Goal: Transaction & Acquisition: Purchase product/service

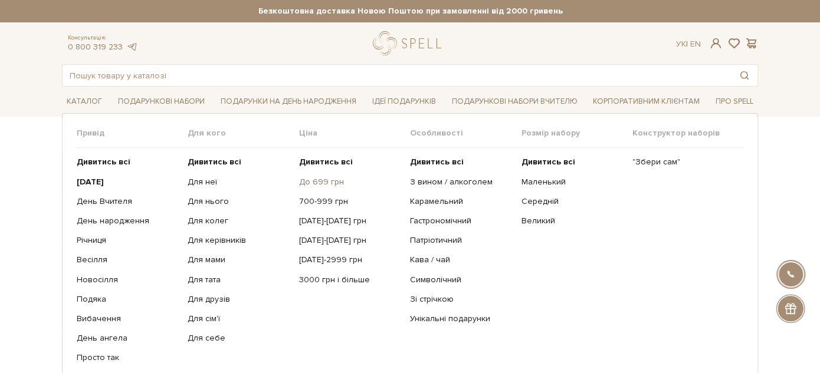
click at [327, 180] on link "До 699 грн" at bounding box center [350, 182] width 102 height 11
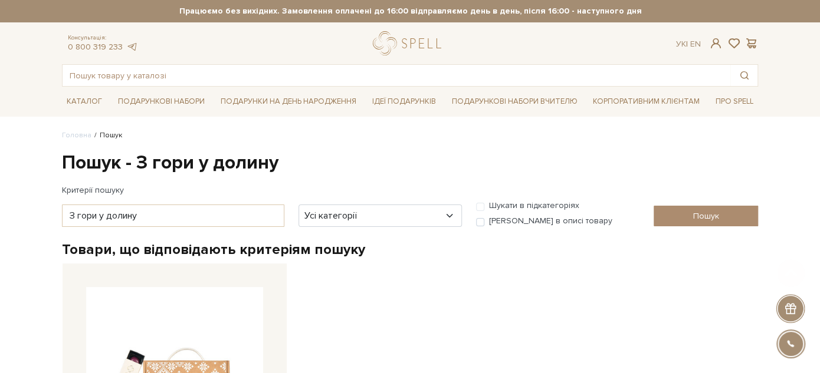
scroll to position [262, 0]
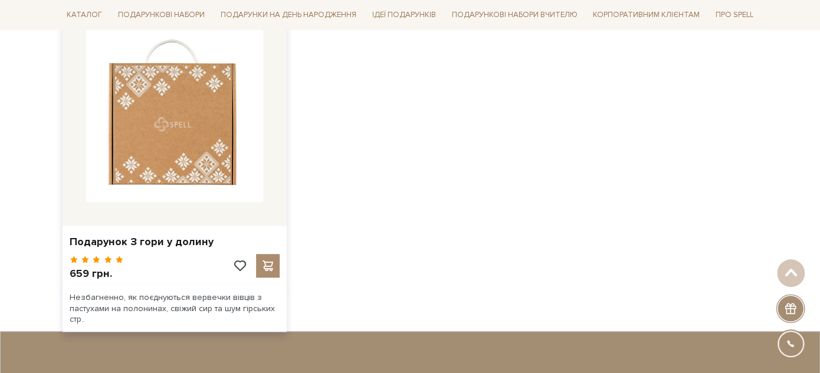
click at [197, 107] on img at bounding box center [174, 113] width 177 height 177
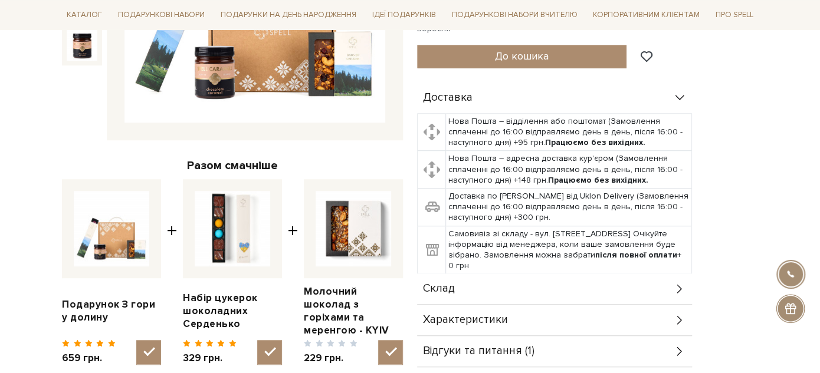
scroll to position [337, 0]
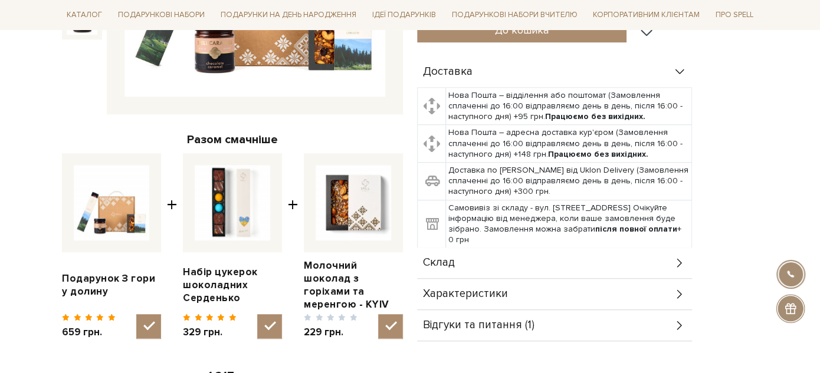
click at [450, 258] on span "Склад" at bounding box center [439, 263] width 32 height 11
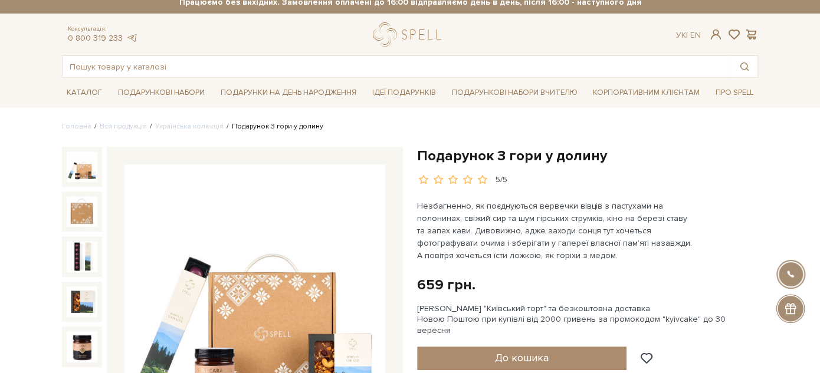
scroll to position [74, 0]
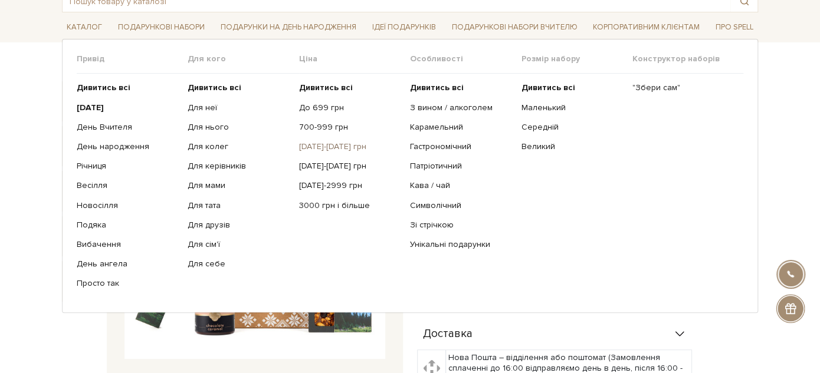
click at [318, 143] on link "[DATE]-[DATE] грн" at bounding box center [350, 147] width 102 height 11
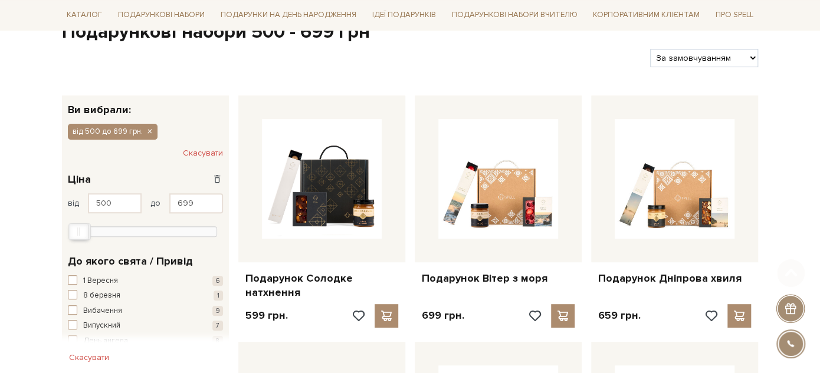
scroll to position [196, 0]
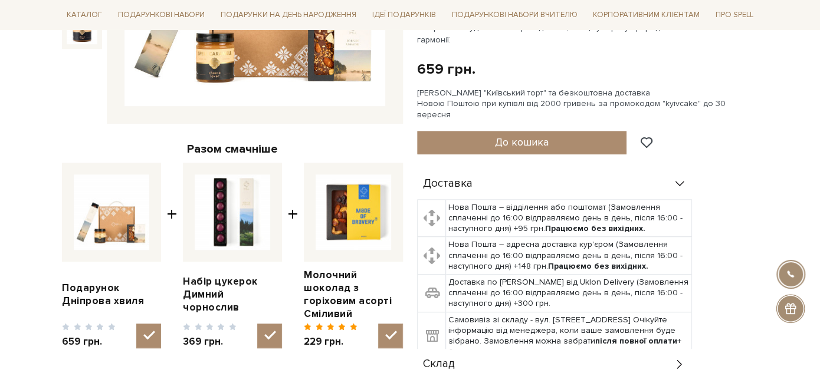
scroll to position [458, 0]
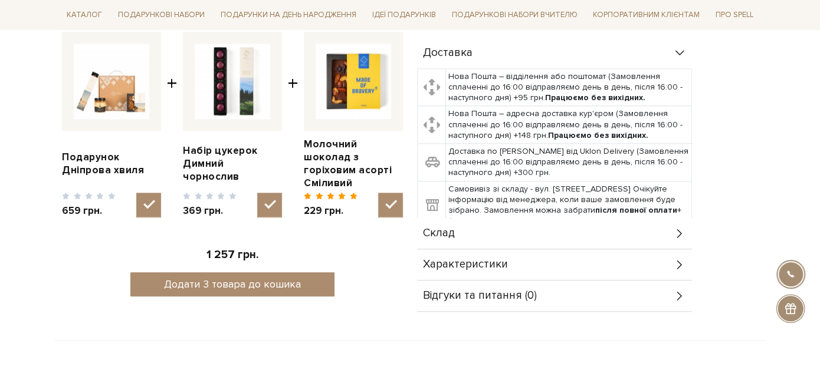
click at [567, 223] on div "Склад" at bounding box center [554, 233] width 275 height 31
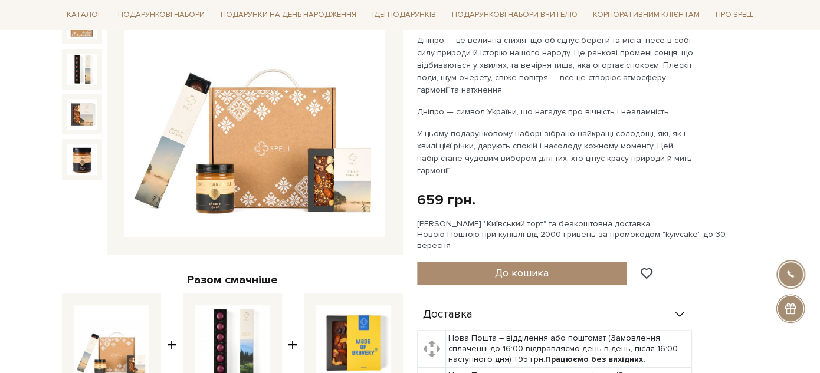
scroll to position [0, 0]
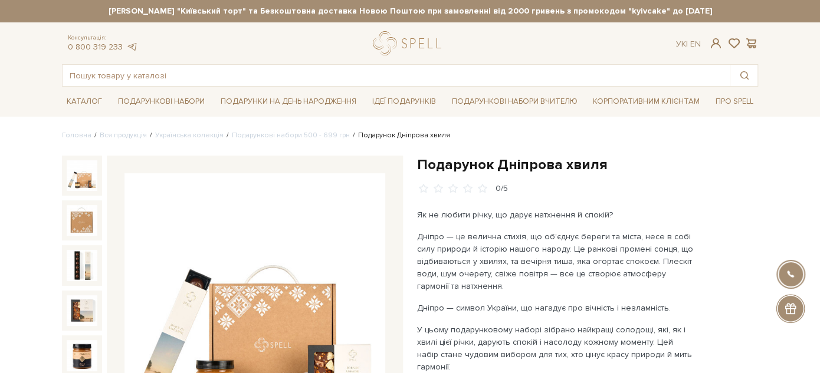
click at [464, 161] on h1 "Подарунок Дніпрова хвиля" at bounding box center [587, 165] width 341 height 18
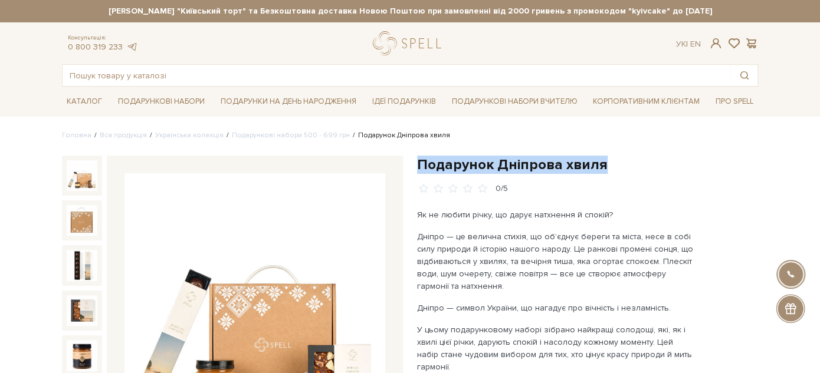
drag, startPoint x: 464, startPoint y: 161, endPoint x: 599, endPoint y: 162, distance: 135.7
click at [599, 162] on h1 "Подарунок Дніпрова хвиля" at bounding box center [587, 165] width 341 height 18
copy div "Подарунок Дніпрова хвиля"
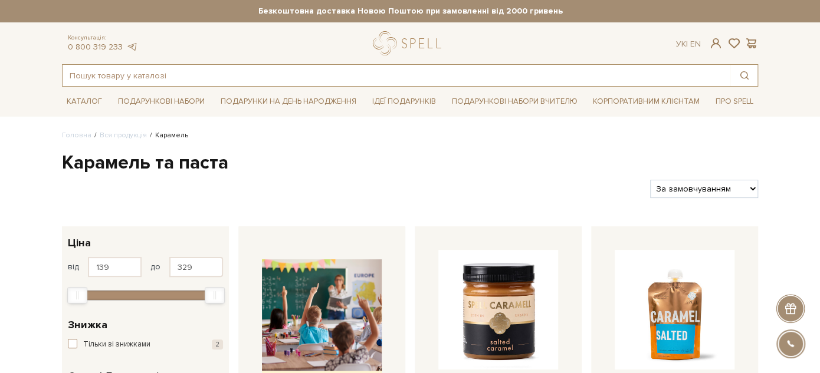
click at [330, 72] on input "text" at bounding box center [397, 75] width 668 height 21
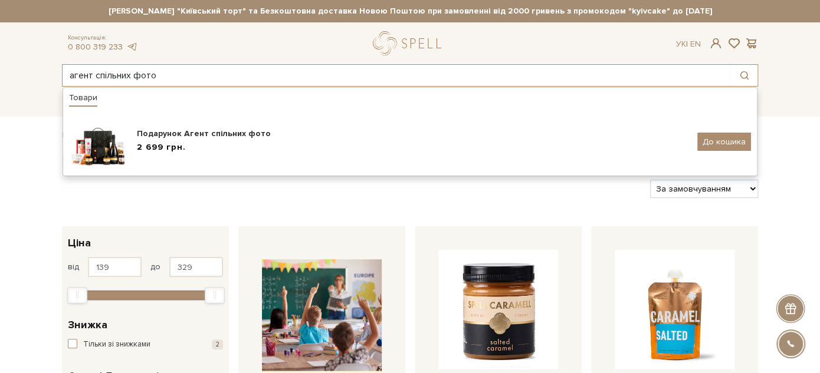
type input "агент спільних фото"
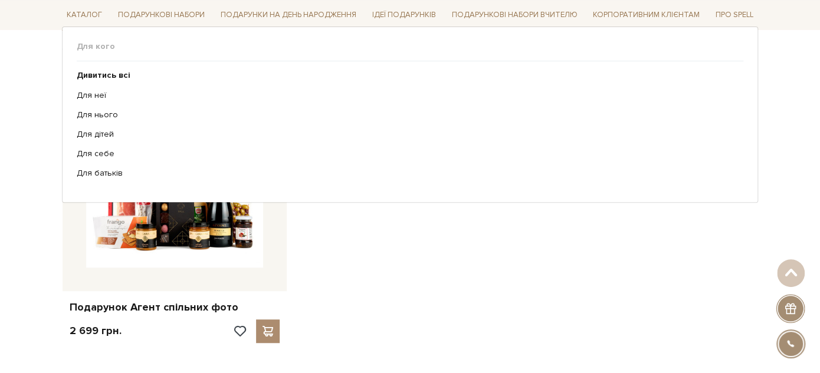
scroll to position [131, 0]
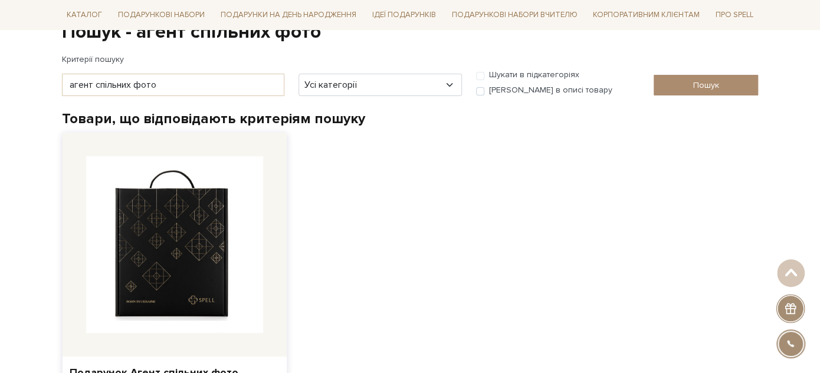
click at [145, 268] on img at bounding box center [174, 244] width 177 height 177
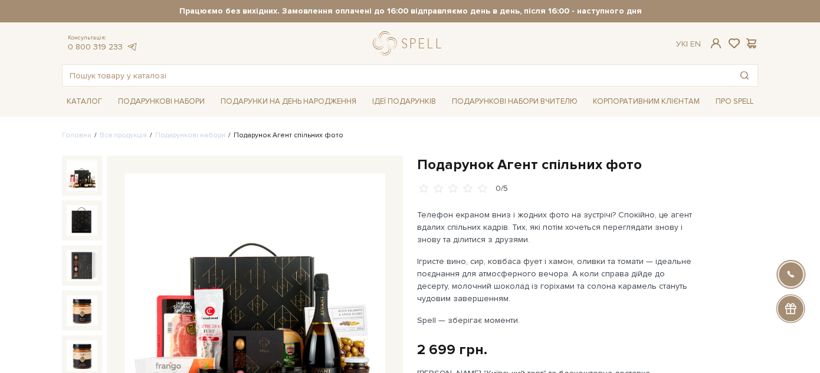
click at [455, 168] on h1 "Подарунок Агент спільних фото" at bounding box center [587, 165] width 341 height 18
drag, startPoint x: 457, startPoint y: 166, endPoint x: 616, endPoint y: 170, distance: 159.3
click at [622, 170] on h1 "Подарунок Агент спільних фото" at bounding box center [587, 165] width 341 height 18
click at [434, 170] on h1 "Подарунок Агент спільних фото" at bounding box center [587, 165] width 341 height 18
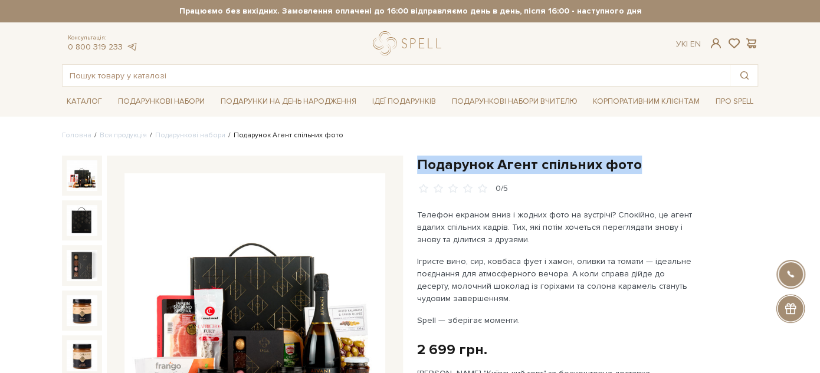
drag, startPoint x: 434, startPoint y: 170, endPoint x: 634, endPoint y: 169, distance: 199.4
click at [634, 169] on h1 "Подарунок Агент спільних фото" at bounding box center [587, 165] width 341 height 18
copy div "Подарунок Агент спільних фото"
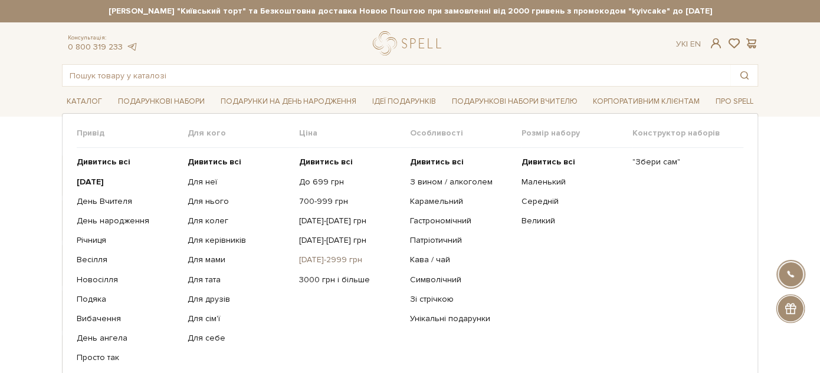
click at [343, 257] on link "[DATE]-2999 грн" at bounding box center [350, 260] width 102 height 11
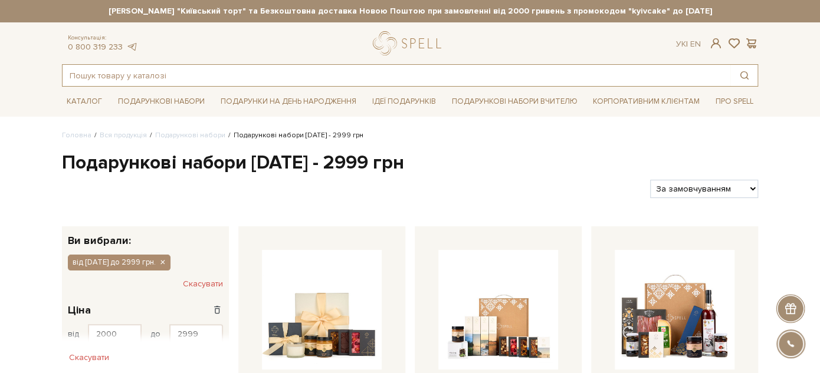
click at [366, 78] on input "text" at bounding box center [397, 75] width 668 height 21
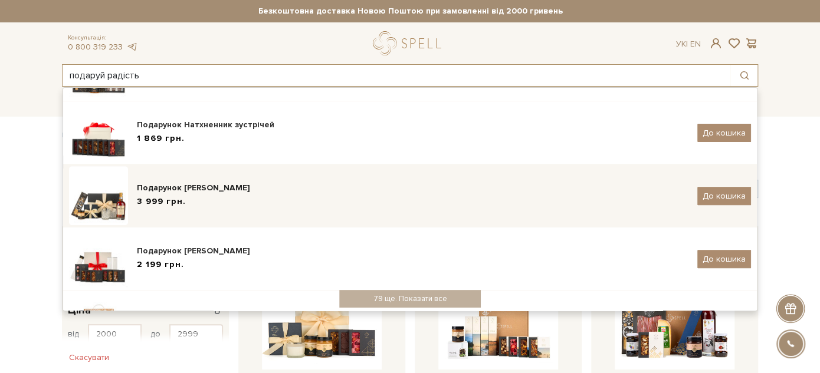
scroll to position [264, 0]
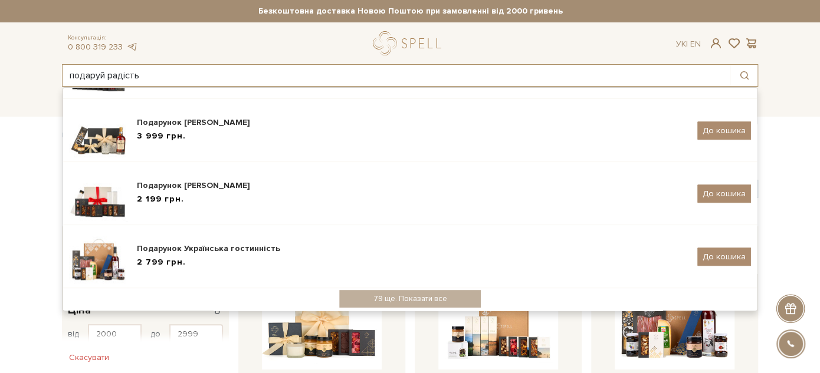
type input "подаруй радість"
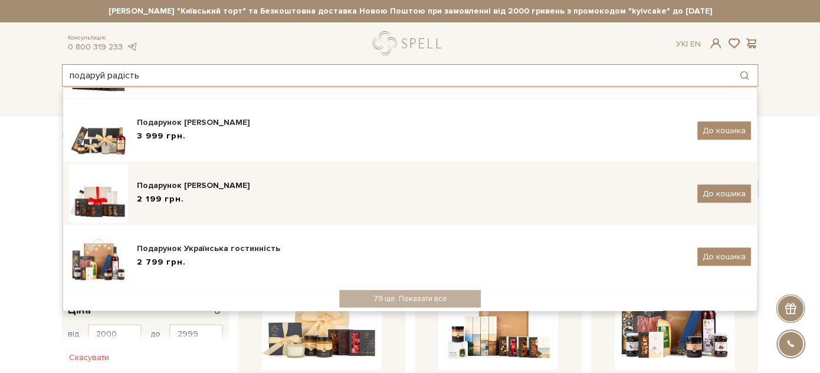
scroll to position [262, 0]
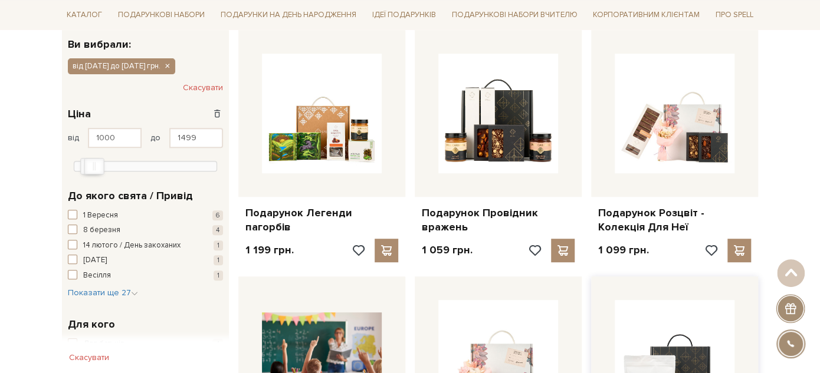
scroll to position [393, 0]
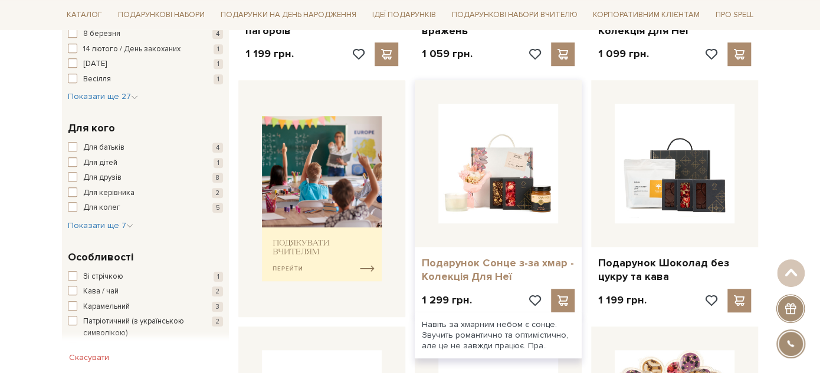
click at [485, 262] on link "Подарунок Сонце з-за хмар - Колекція Для Неї" at bounding box center [498, 271] width 153 height 28
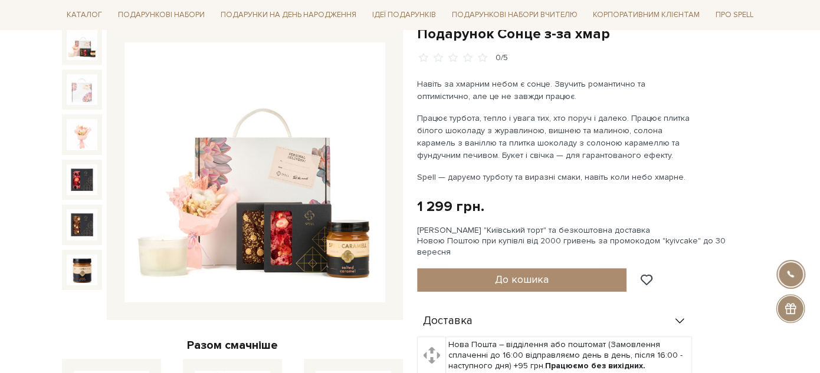
scroll to position [65, 0]
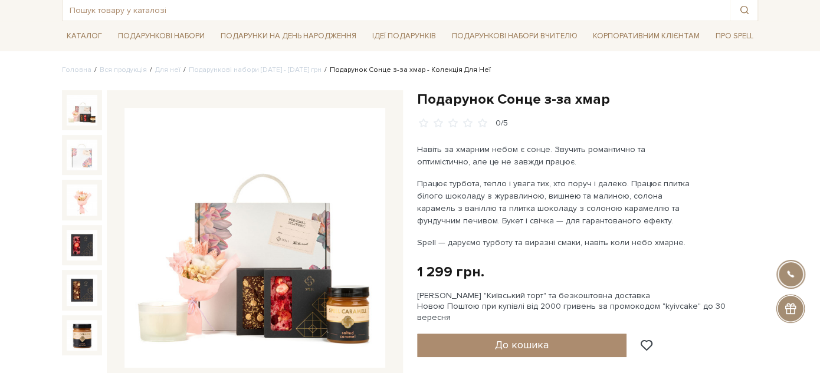
click at [445, 99] on h1 "Подарунок Сонце з-за хмар" at bounding box center [587, 99] width 341 height 18
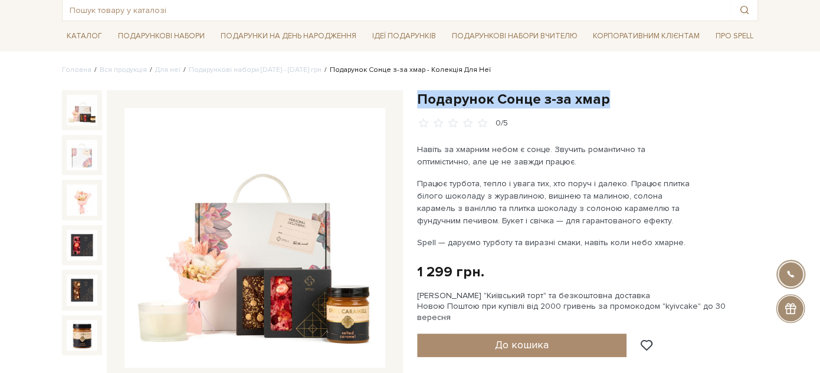
drag, startPoint x: 446, startPoint y: 99, endPoint x: 618, endPoint y: 97, distance: 172.3
click at [618, 97] on h1 "Подарунок Сонце з-за хмар" at bounding box center [587, 99] width 341 height 18
copy div "Подарунок Сонце з-за хмар"
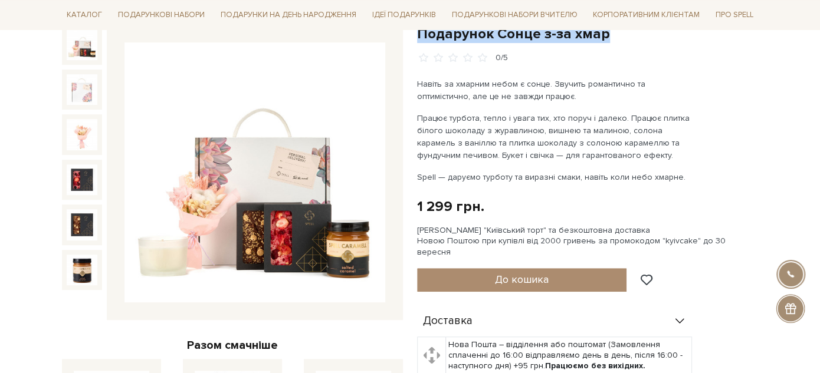
scroll to position [117, 0]
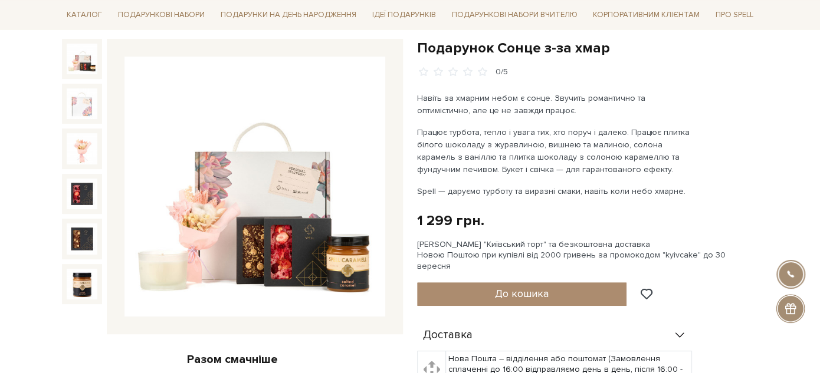
click at [748, 100] on div "Подарунок Сонце з-за хмар 0/5 Навіть за хмарним небом є сонце. Звучить романтич…" at bounding box center [587, 322] width 341 height 566
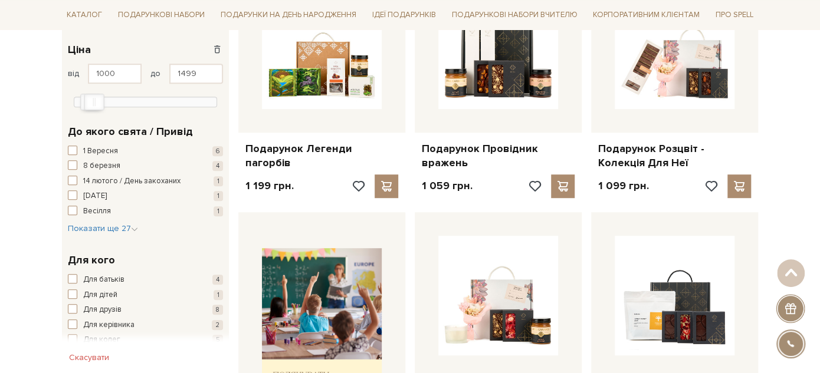
scroll to position [195, 0]
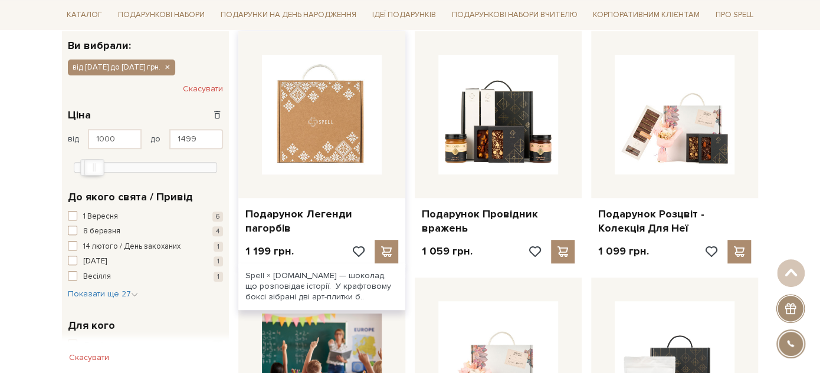
click at [329, 165] on img at bounding box center [322, 115] width 120 height 120
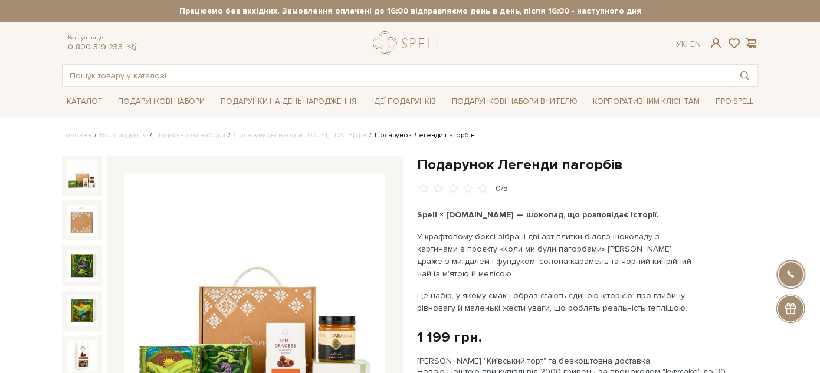
click at [451, 167] on h1 "Подарунок Легенди пагорбів" at bounding box center [587, 165] width 341 height 18
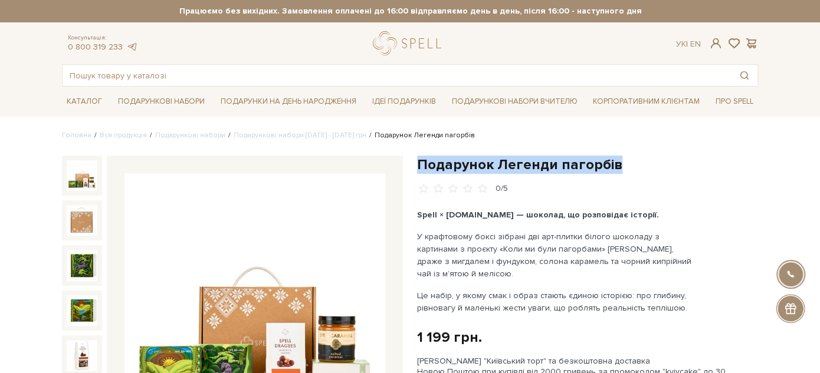
drag, startPoint x: 451, startPoint y: 167, endPoint x: 615, endPoint y: 165, distance: 163.4
click at [615, 165] on h1 "Подарунок Легенди пагорбів" at bounding box center [587, 165] width 341 height 18
copy div "Подарунок Легенди пагорбів"
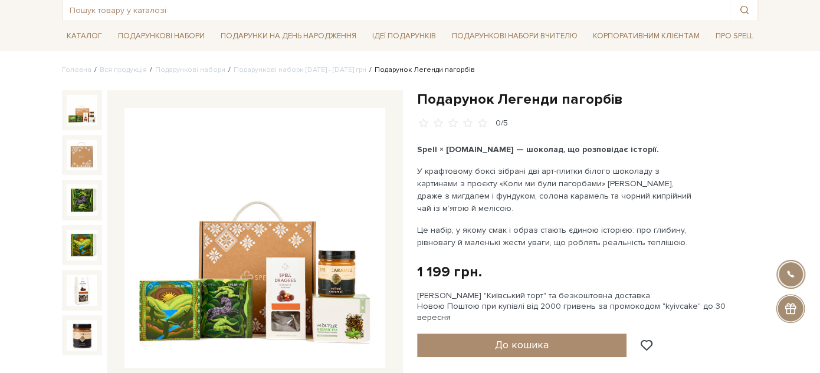
click at [657, 117] on div "Подарунок Легенди пагорбів 0/5" at bounding box center [587, 109] width 341 height 39
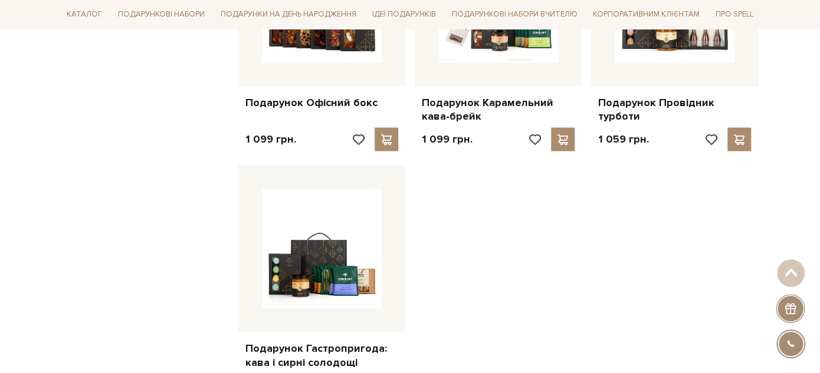
scroll to position [982, 0]
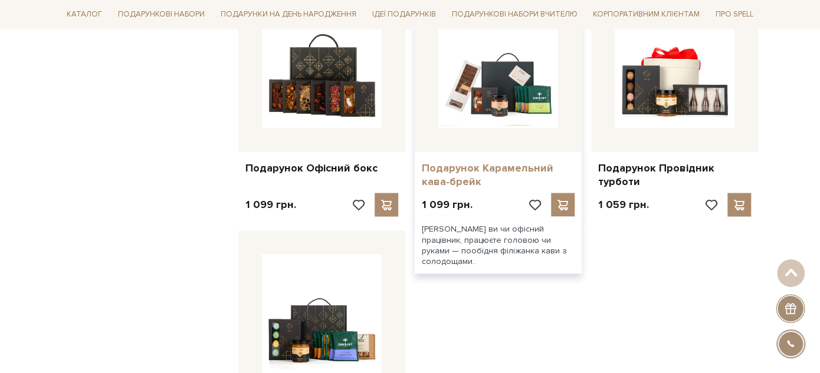
click at [445, 171] on link "Подарунок Карамельний кава-брейк" at bounding box center [498, 175] width 153 height 28
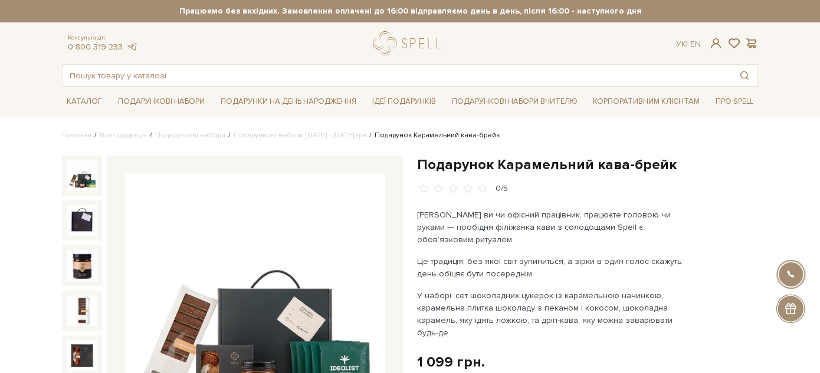
click at [447, 163] on h1 "Подарунок Карамельний кава-брейк" at bounding box center [587, 165] width 341 height 18
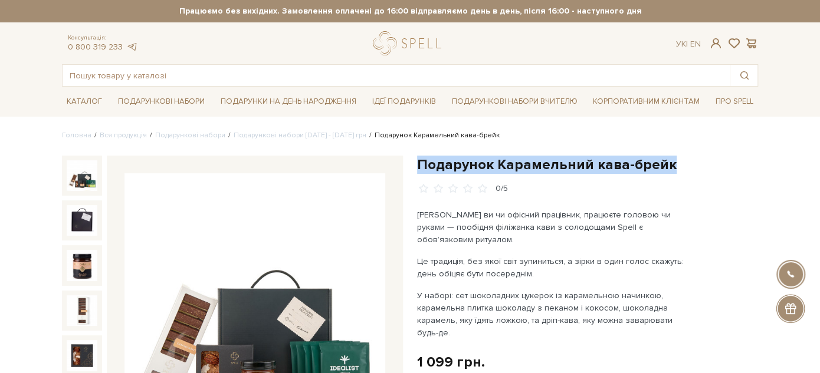
drag, startPoint x: 447, startPoint y: 163, endPoint x: 661, endPoint y: 156, distance: 214.3
click at [661, 156] on h1 "Подарунок Карамельний кава-брейк" at bounding box center [587, 165] width 341 height 18
copy div "Подарунок Карамельний кава-брейк"
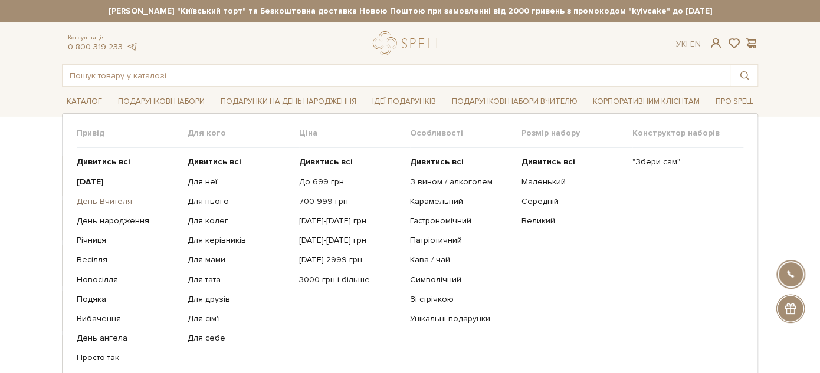
click at [125, 199] on link "День Вчителя" at bounding box center [128, 201] width 102 height 11
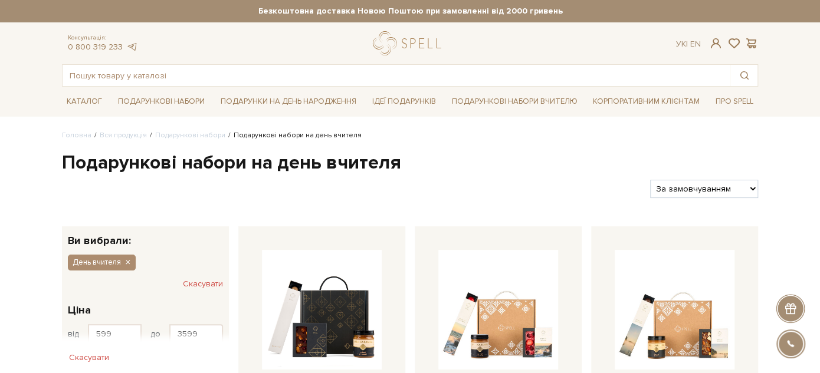
click at [671, 186] on select "За замовчуванням За Ціною (зростання) За Ціною (зменшення) Новинки За популярні…" at bounding box center [704, 189] width 108 height 18
select select "https://spellchocolate.com/our-productions/podarunkovi-box/den-vchitelja?sort=p…"
click at [650, 180] on select "За замовчуванням За Ціною (зростання) За Ціною (зменшення) Новинки За популярні…" at bounding box center [704, 189] width 108 height 18
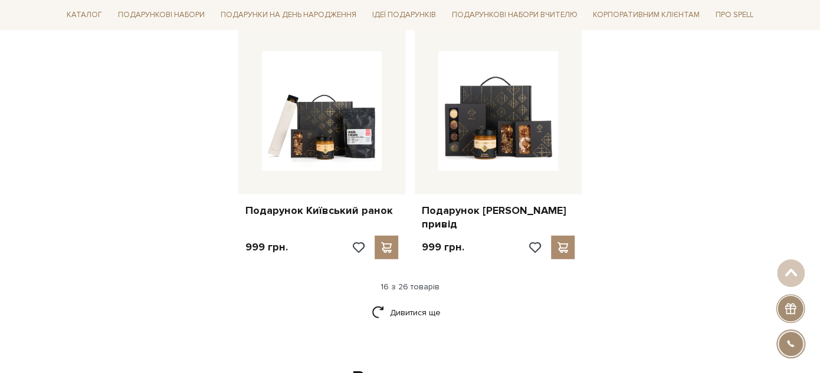
scroll to position [1507, 0]
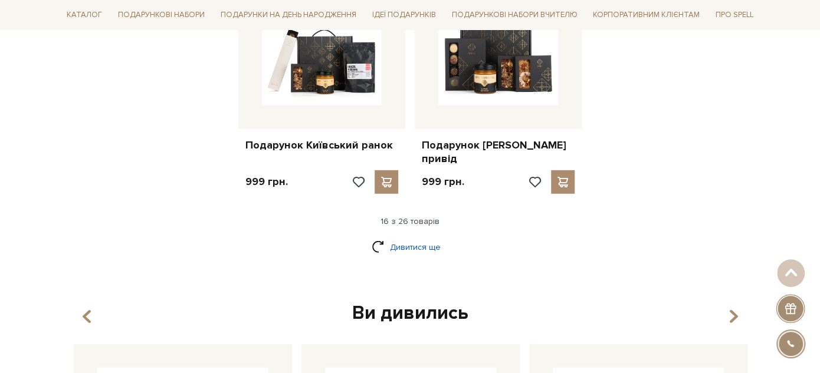
click at [421, 237] on link "Дивитися ще" at bounding box center [410, 247] width 77 height 21
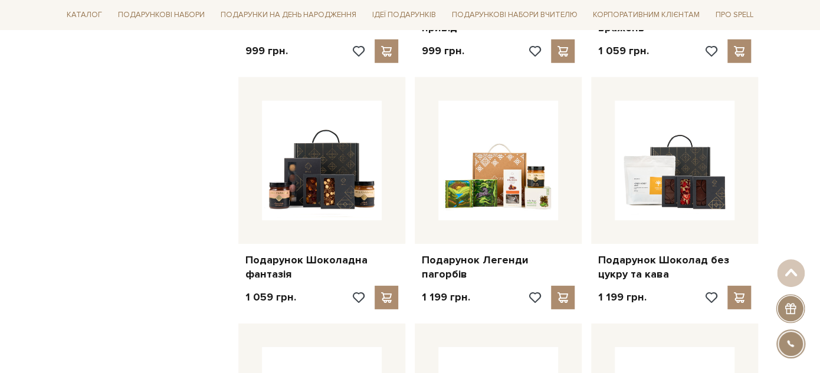
scroll to position [1573, 0]
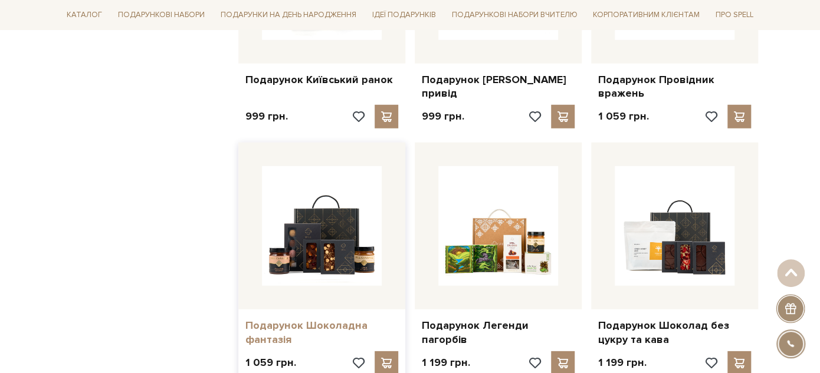
click at [299, 319] on link "Подарунок Шоколадна фантазія" at bounding box center [321, 333] width 153 height 28
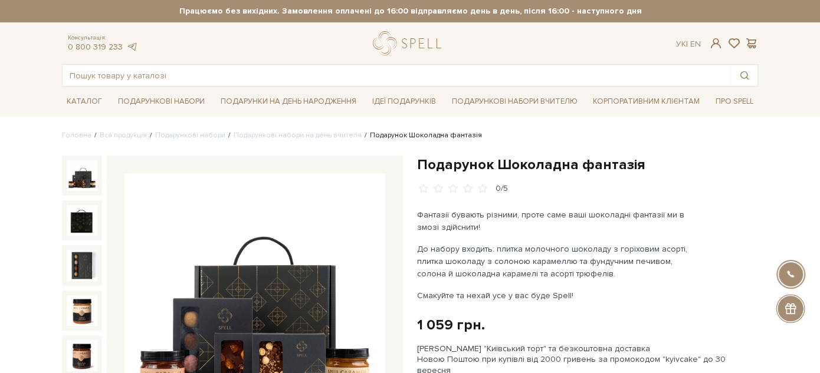
click at [447, 166] on h1 "Подарунок Шоколадна фантазія" at bounding box center [587, 165] width 341 height 18
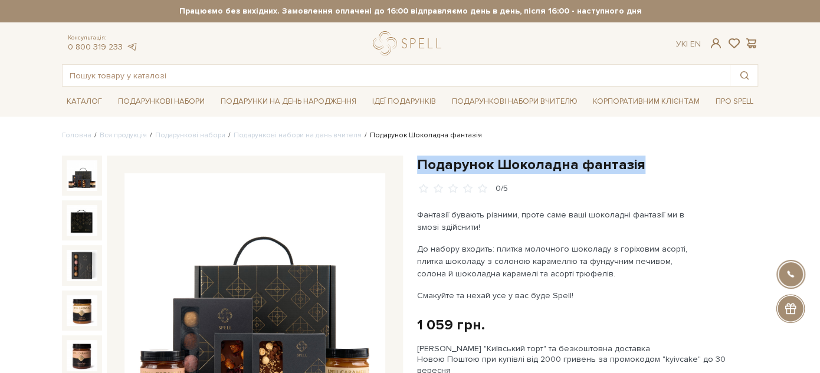
drag, startPoint x: 447, startPoint y: 166, endPoint x: 675, endPoint y: 164, distance: 228.9
click at [675, 164] on h1 "Подарунок Шоколадна фантазія" at bounding box center [587, 165] width 341 height 18
copy div "Подарунок Шоколадна фантазія"
click at [650, 168] on h1 "Подарунок Шоколадна фантазія" at bounding box center [587, 165] width 341 height 18
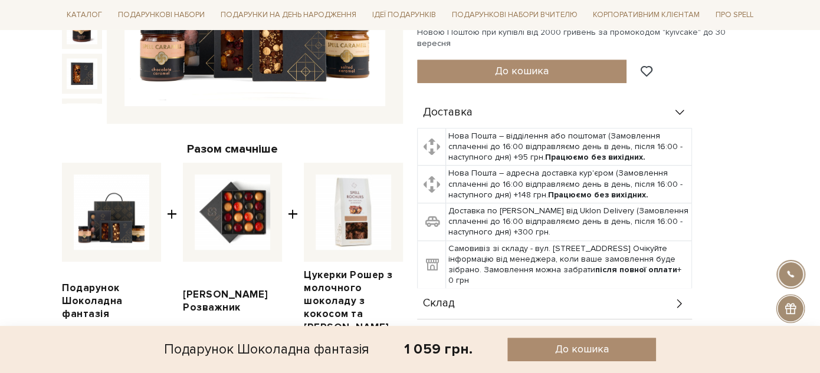
scroll to position [458, 0]
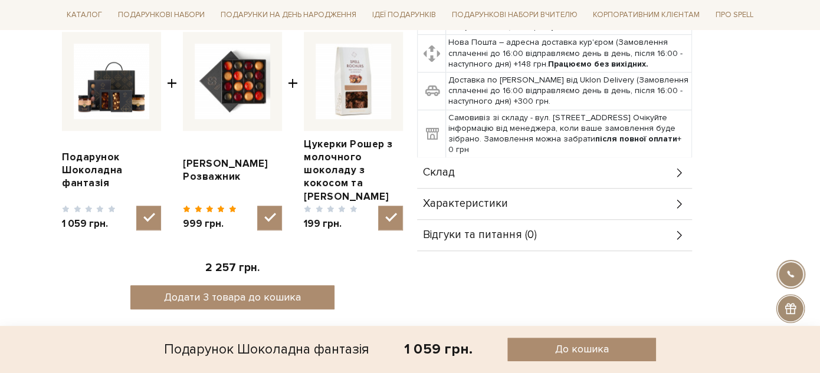
click at [492, 162] on div "Склад" at bounding box center [554, 173] width 275 height 31
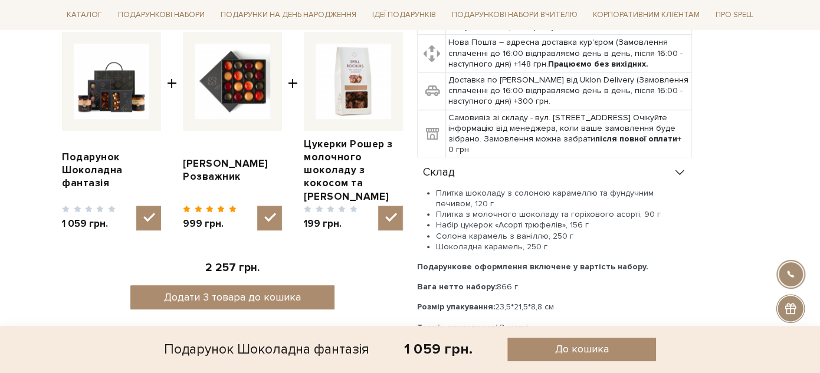
scroll to position [524, 0]
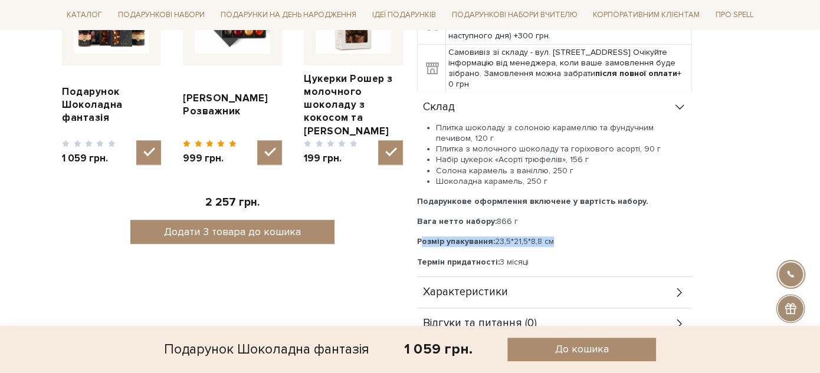
drag, startPoint x: 418, startPoint y: 230, endPoint x: 556, endPoint y: 235, distance: 138.7
click at [556, 237] on p "Розмір упакування: 23,5*21,5*8,8 см" at bounding box center [554, 242] width 275 height 11
copy p "Розмір упакування: 23,5*21,5*8,8 см"
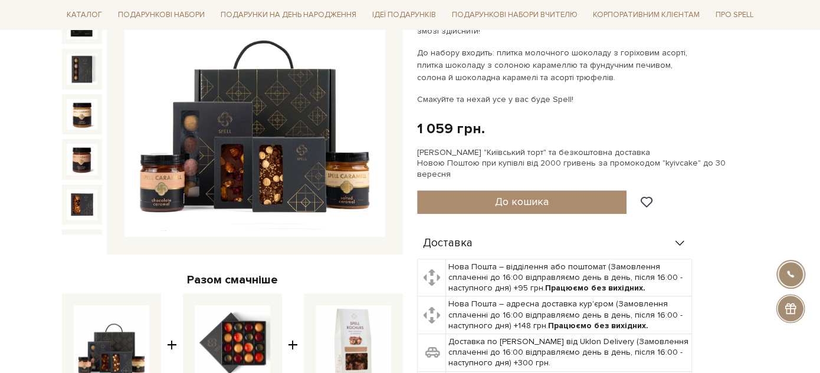
scroll to position [0, 0]
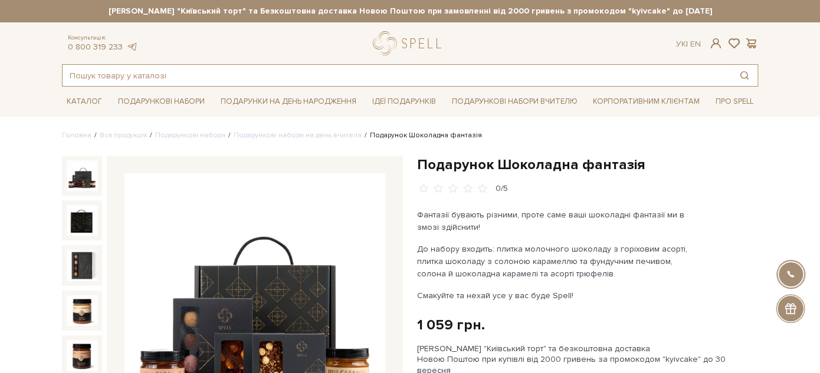
drag, startPoint x: 378, startPoint y: 78, endPoint x: 378, endPoint y: 51, distance: 26.6
click at [378, 77] on input "text" at bounding box center [397, 75] width 668 height 21
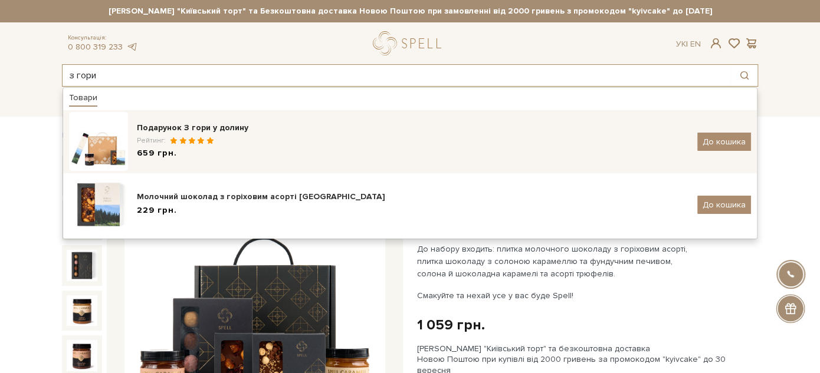
type input "з гори"
click at [241, 127] on div "Подарунок З гори у долину" at bounding box center [413, 128] width 552 height 12
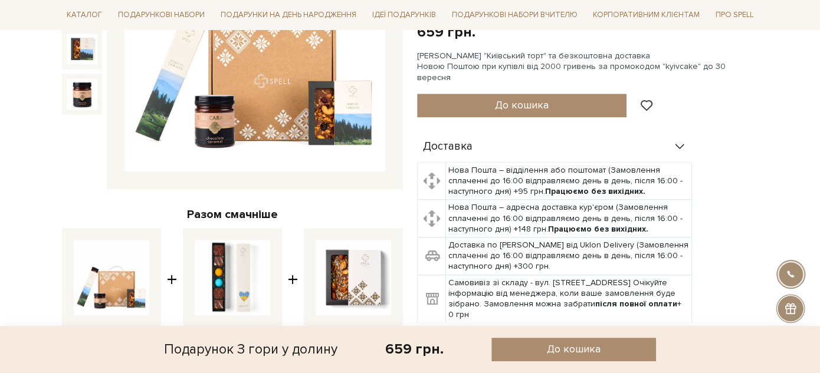
scroll to position [458, 0]
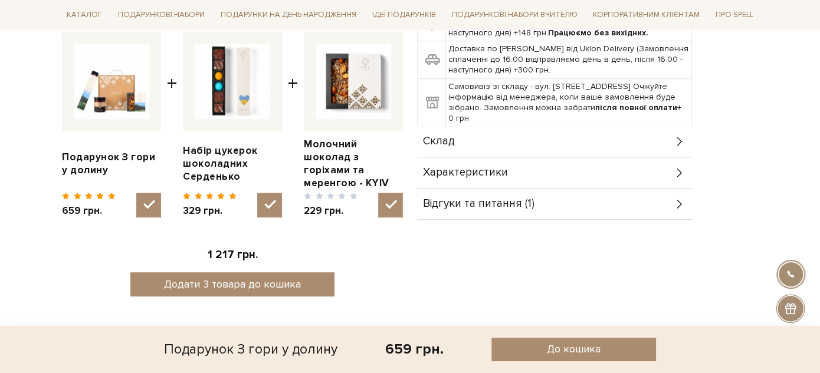
click at [497, 113] on td "Самовивіз зі складу - вул. Велика Кільцева, 4-А. Очікуйте інформацію від менедж…" at bounding box center [569, 102] width 246 height 48
click at [507, 131] on div "Склад" at bounding box center [554, 141] width 275 height 31
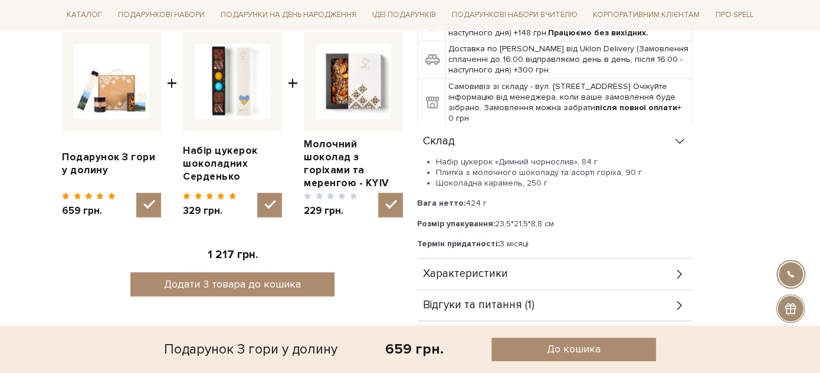
drag, startPoint x: 496, startPoint y: 211, endPoint x: 556, endPoint y: 208, distance: 59.7
click at [556, 219] on p "Розмір упакування: 23,5*21,5*8,8 см" at bounding box center [554, 224] width 275 height 11
copy p "23,5*21,5*8,8 см"
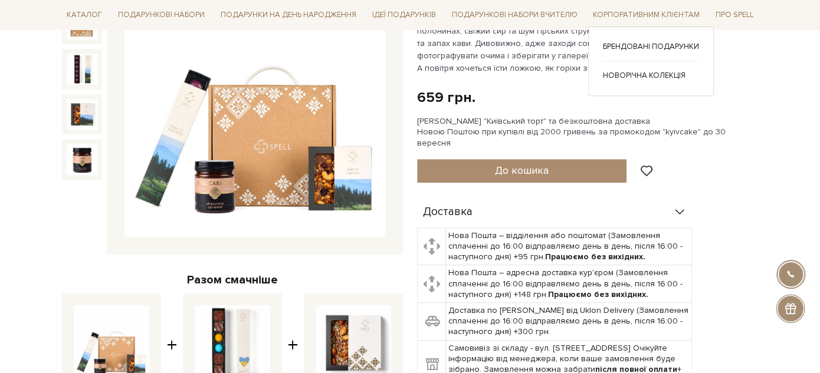
scroll to position [0, 0]
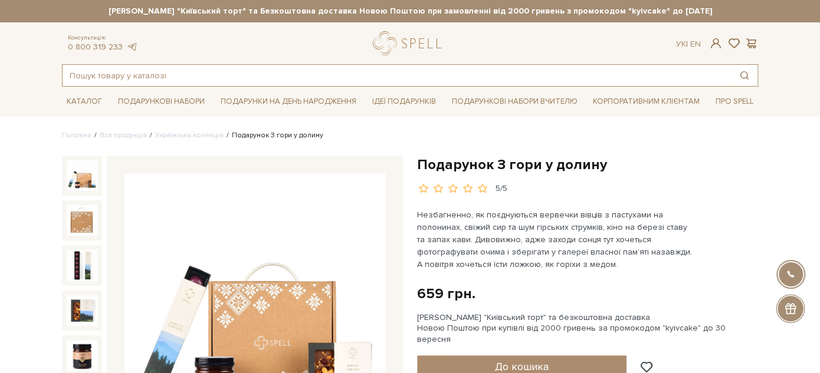
click at [453, 74] on input "text" at bounding box center [397, 75] width 668 height 21
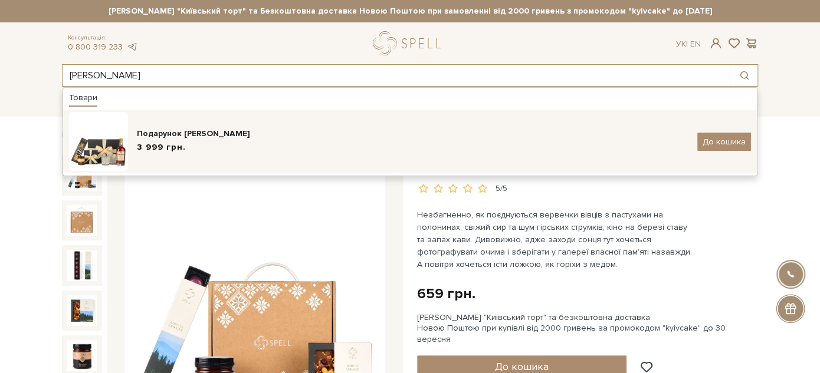
type input "томаса"
click at [432, 134] on div "Подарунок [PERSON_NAME]" at bounding box center [413, 134] width 552 height 12
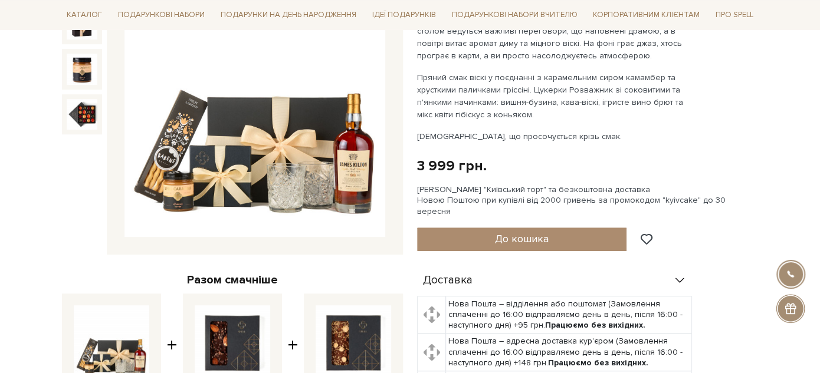
scroll to position [524, 0]
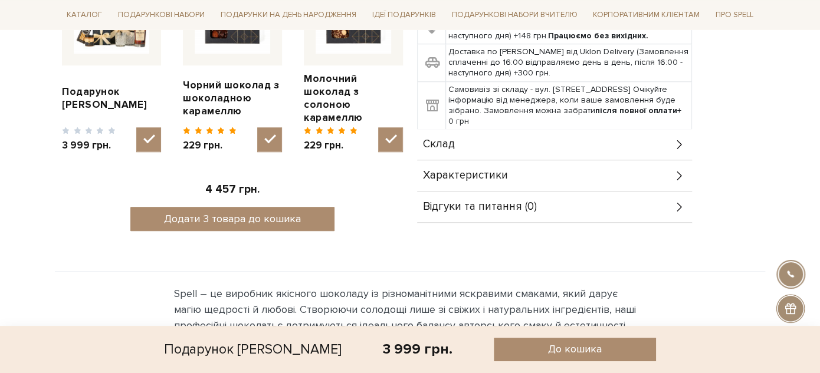
click at [472, 131] on div "Склад" at bounding box center [554, 144] width 275 height 31
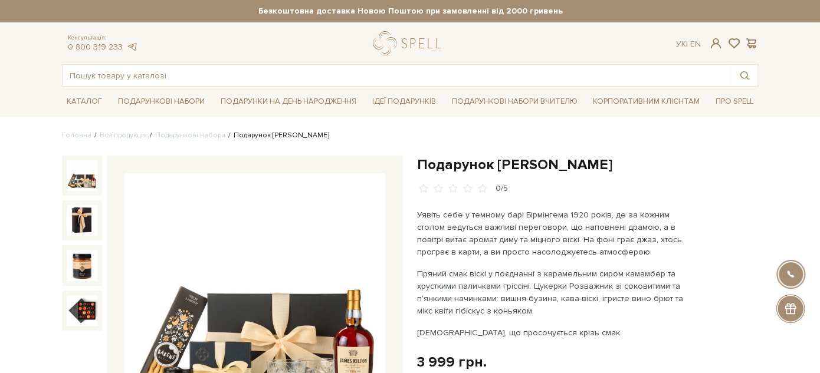
scroll to position [65, 0]
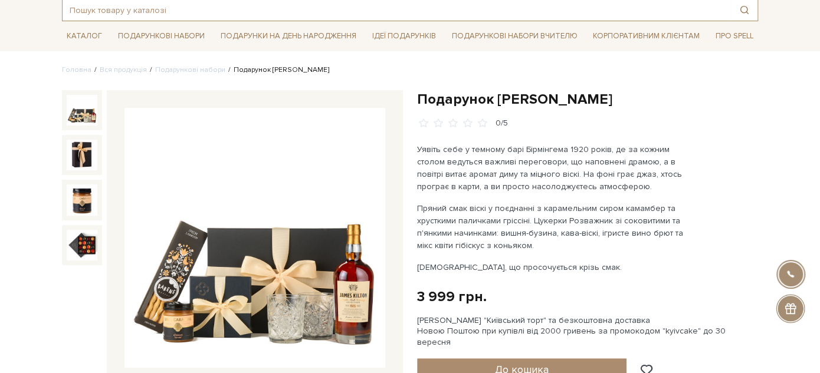
click at [233, 9] on input "text" at bounding box center [397, 9] width 668 height 21
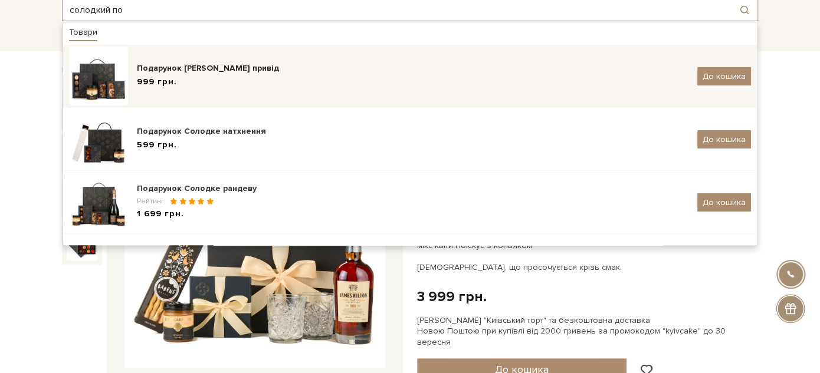
type input "солодкий по"
click at [261, 86] on div "999 грн." at bounding box center [413, 82] width 552 height 12
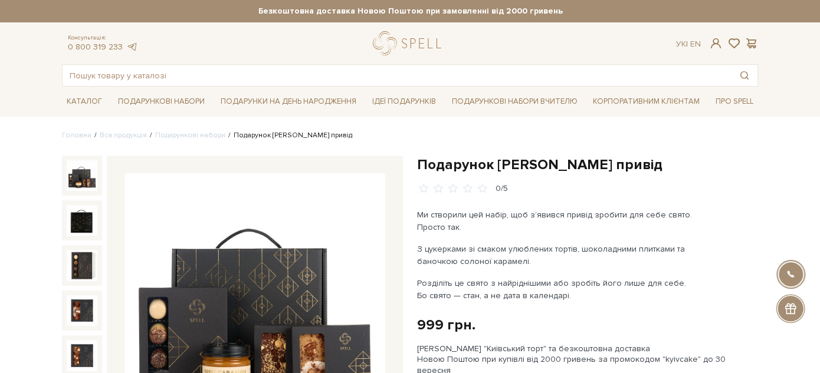
scroll to position [65, 0]
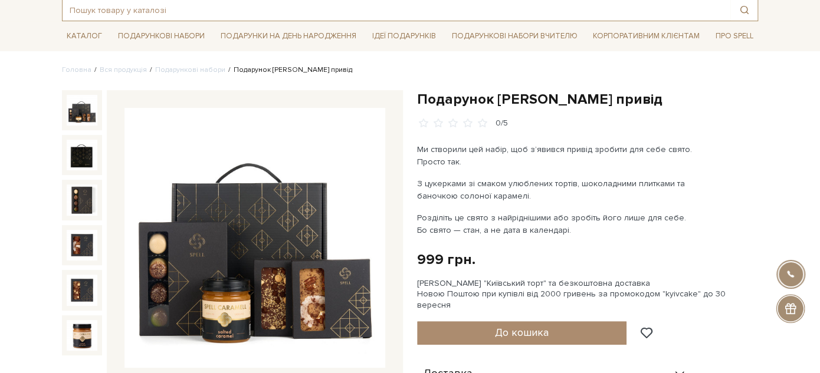
click at [264, 8] on input "text" at bounding box center [397, 9] width 668 height 21
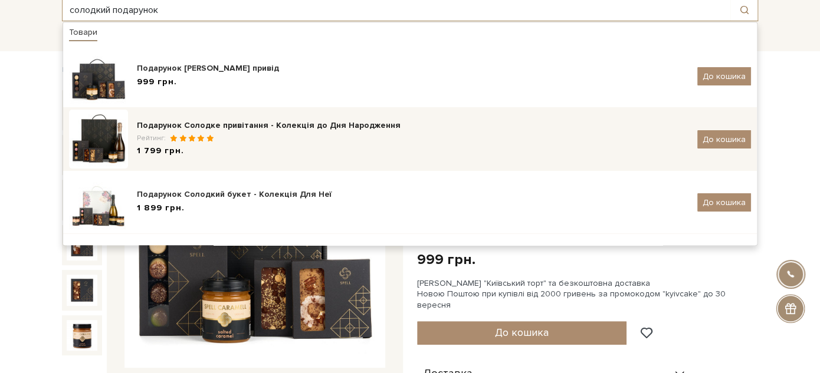
scroll to position [0, 0]
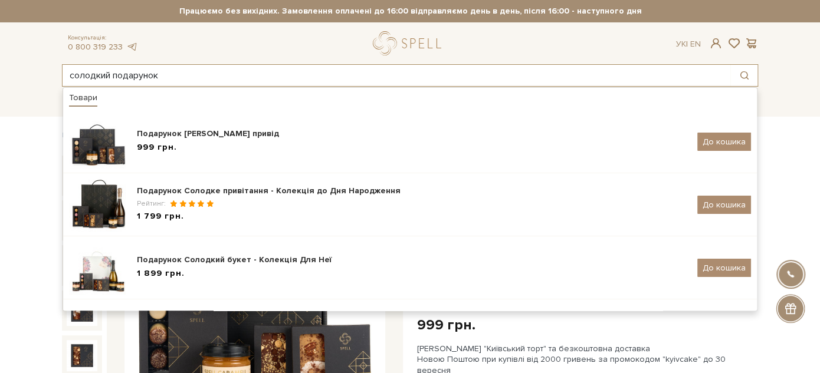
type input "солодкий подарунок"
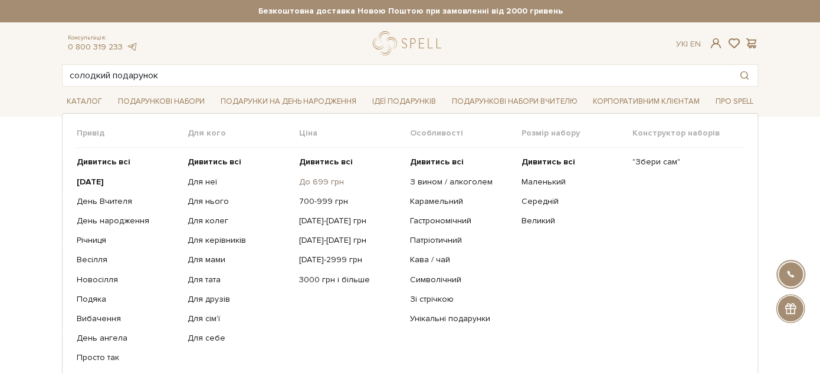
click at [324, 179] on link "До 699 грн" at bounding box center [350, 182] width 102 height 11
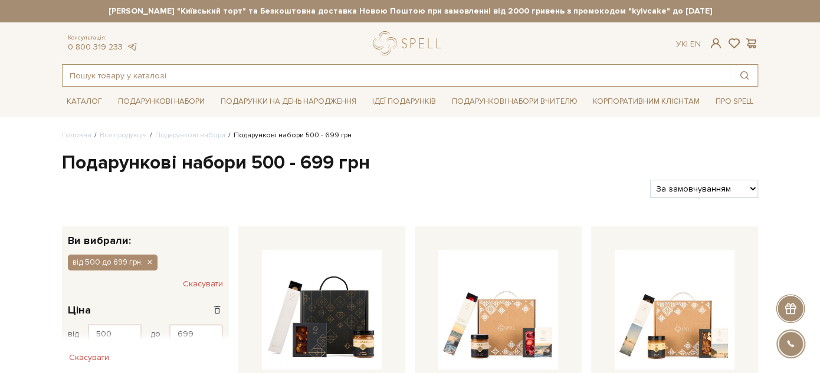
click at [280, 75] on input "text" at bounding box center [397, 75] width 668 height 21
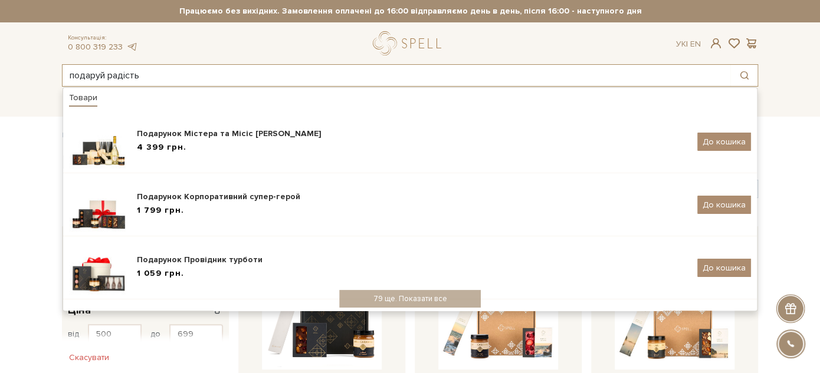
type input "подаруй радість"
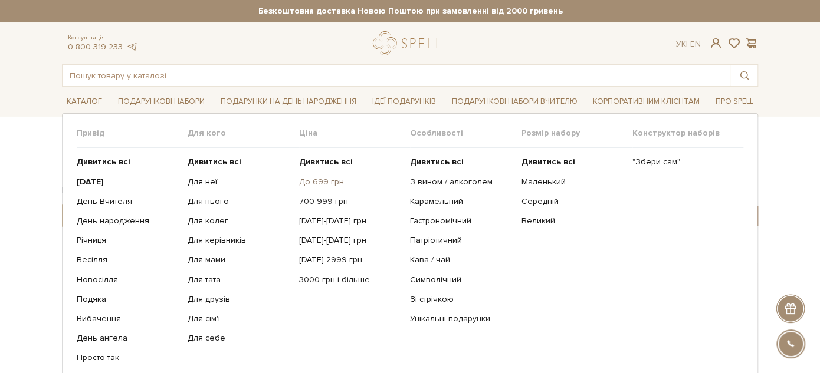
click at [313, 183] on link "До 699 грн" at bounding box center [350, 182] width 102 height 11
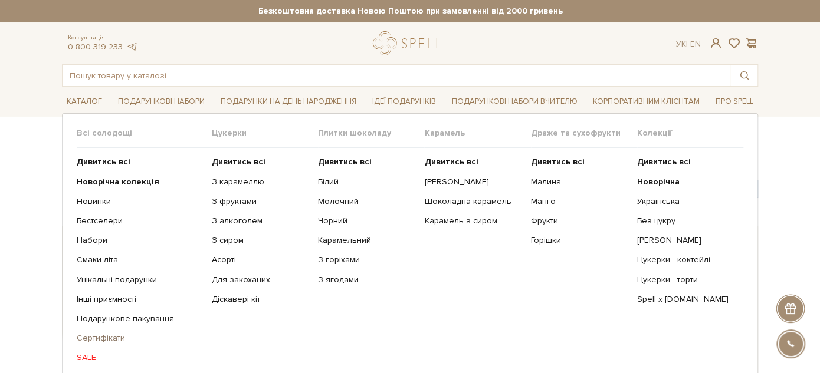
scroll to position [65, 0]
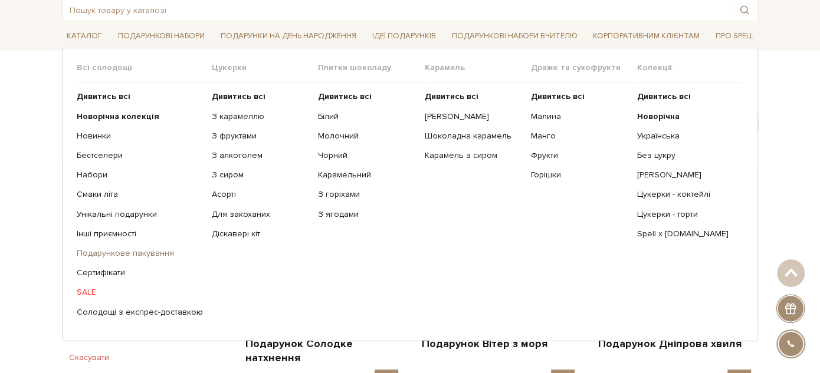
click at [130, 252] on link "Подарункове пакування" at bounding box center [140, 253] width 126 height 11
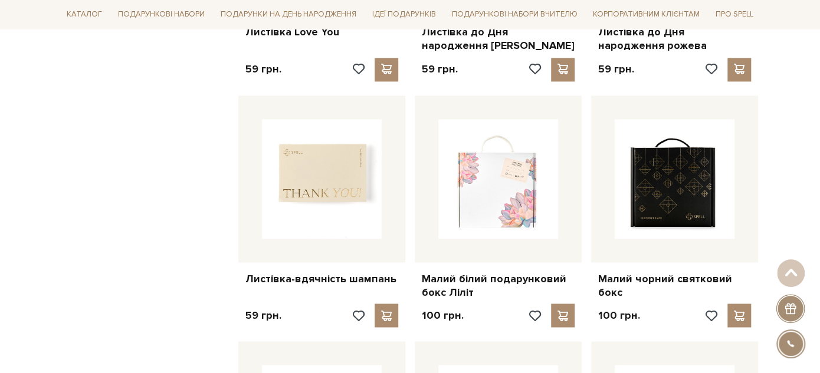
scroll to position [950, 0]
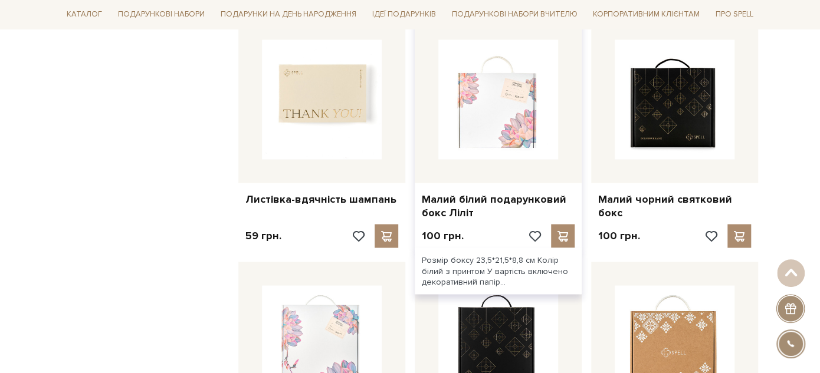
click at [509, 75] on img at bounding box center [498, 100] width 120 height 120
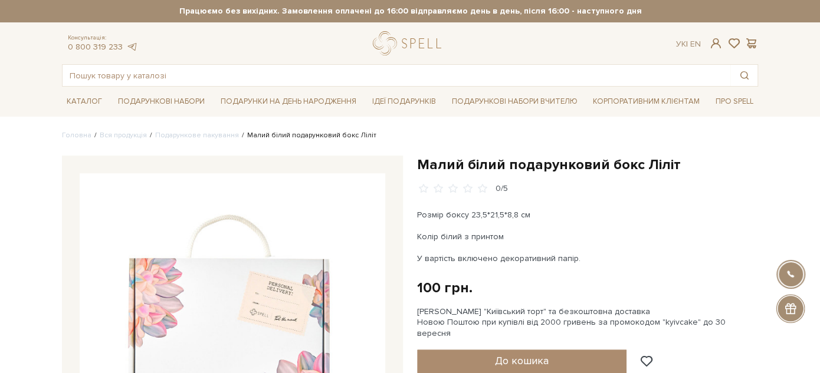
scroll to position [65, 0]
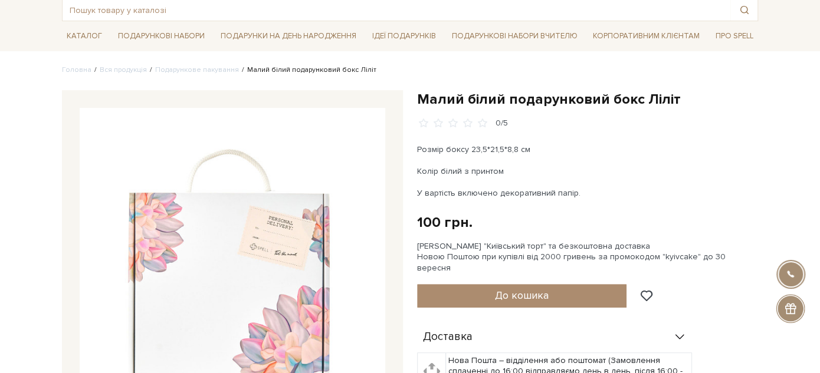
click at [418, 147] on div "Малий білий подарунковий бокс Ліліт 0/5 Розмір боксу 23,5*21,5*8,8 см Колір біл…" at bounding box center [587, 317] width 355 height 454
drag, startPoint x: 526, startPoint y: 148, endPoint x: 418, endPoint y: 153, distance: 108.1
click at [418, 153] on p "Розмір боксу 23,5*21,5*8,8 см" at bounding box center [555, 149] width 277 height 12
click at [610, 156] on div "Розмір боксу 23,5*21,5*8,8 см Колір білий з принтом У вартість включено декорат…" at bounding box center [555, 171] width 277 height 56
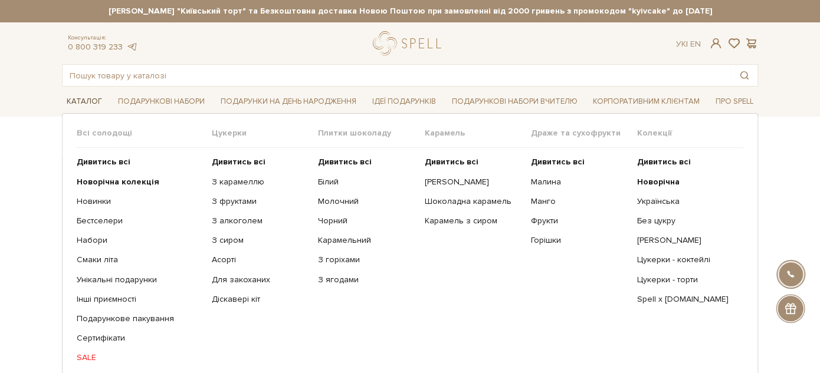
click at [93, 101] on link "Каталог" at bounding box center [84, 102] width 45 height 18
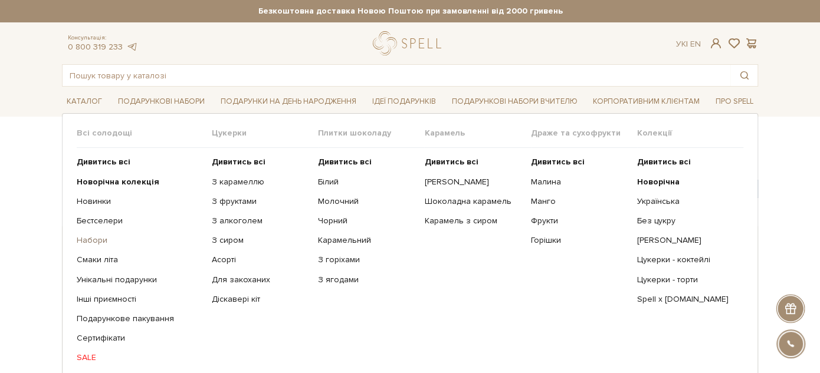
scroll to position [65, 0]
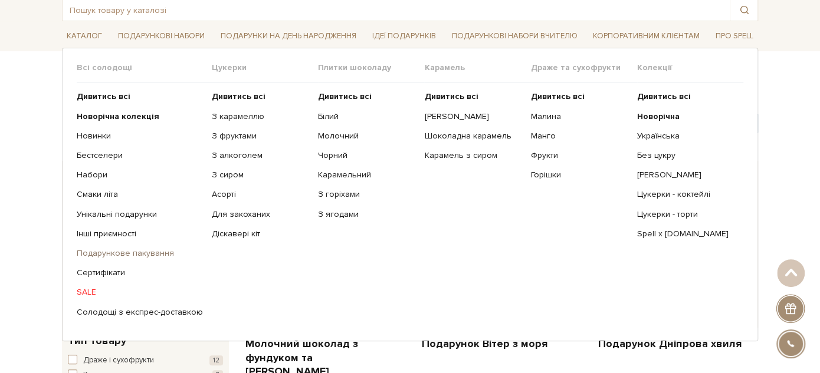
click at [121, 252] on link "Подарункове пакування" at bounding box center [140, 253] width 126 height 11
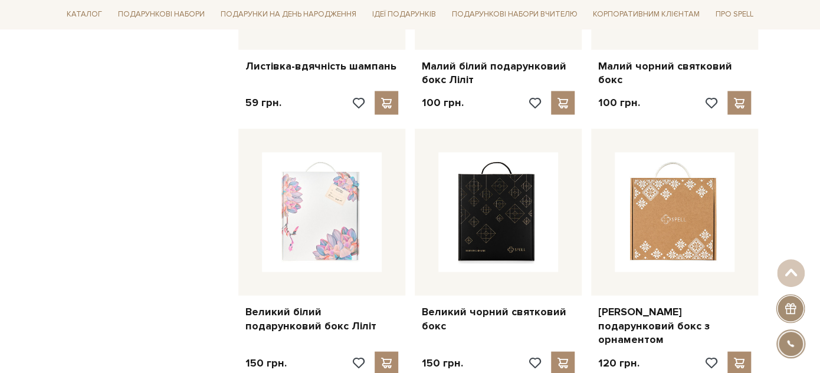
scroll to position [1087, 0]
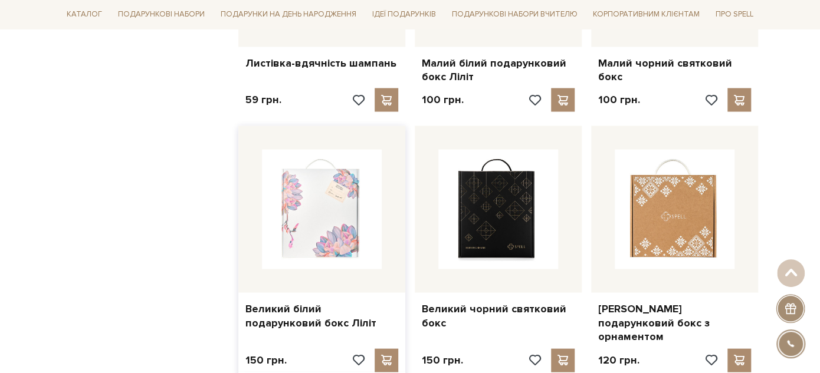
click at [333, 227] on img at bounding box center [322, 209] width 120 height 120
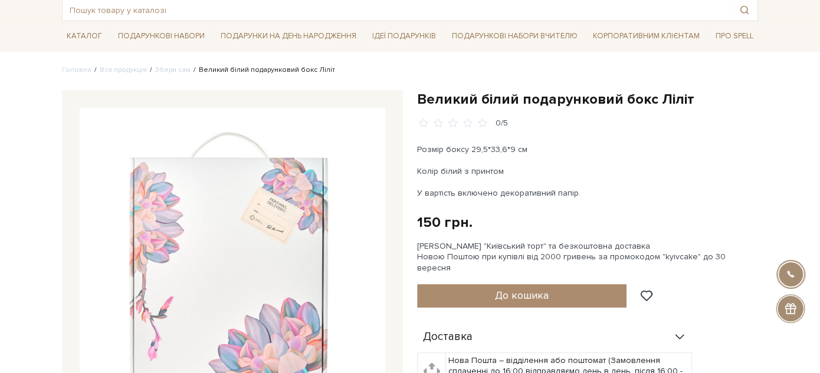
scroll to position [131, 0]
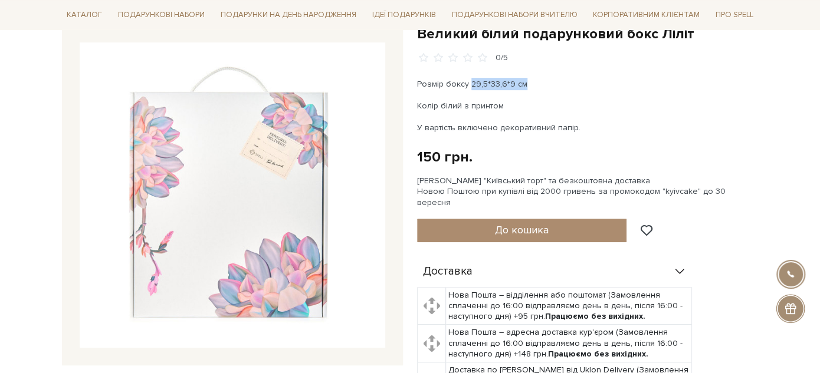
drag, startPoint x: 468, startPoint y: 81, endPoint x: 537, endPoint y: 83, distance: 69.0
click at [538, 82] on p "Розмір боксу 29,5*33,6*9 см" at bounding box center [555, 84] width 277 height 12
click at [537, 111] on p "Колір білий з принтом" at bounding box center [555, 106] width 277 height 12
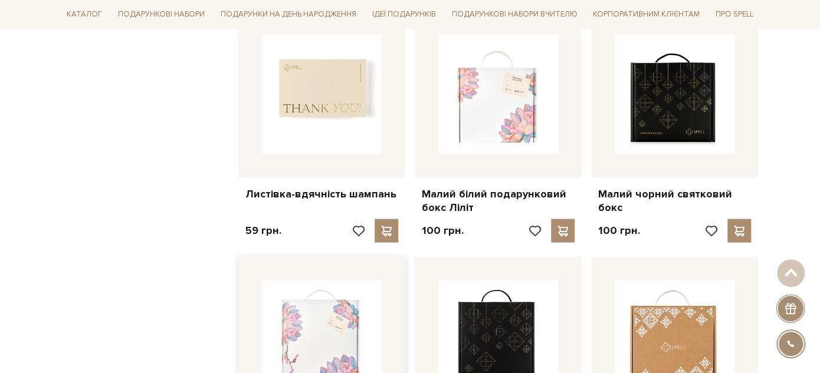
scroll to position [890, 0]
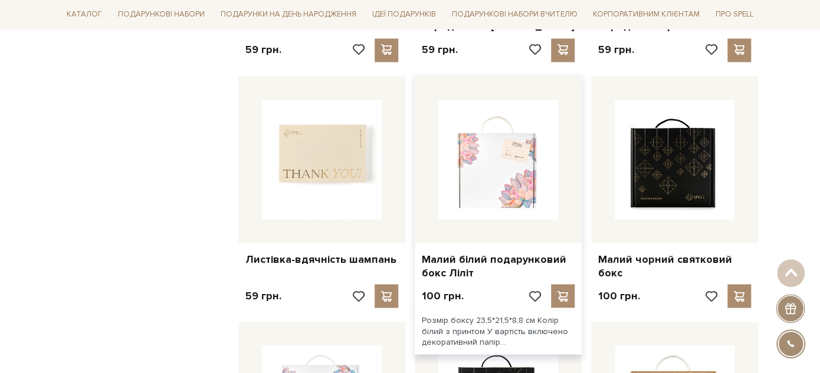
click at [483, 169] on img at bounding box center [498, 160] width 120 height 120
click at [477, 137] on img at bounding box center [498, 160] width 120 height 120
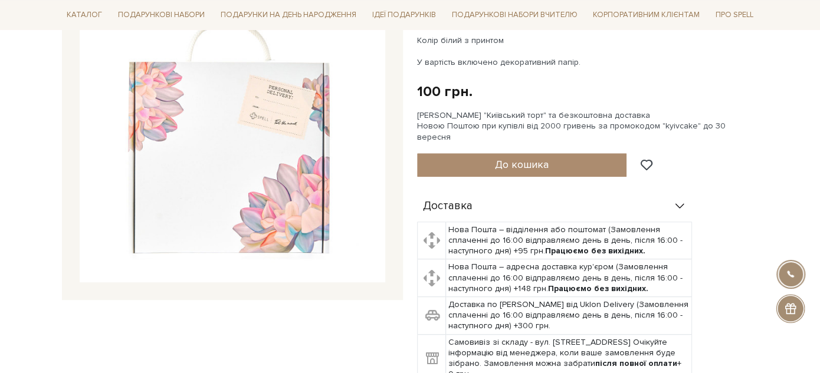
scroll to position [131, 0]
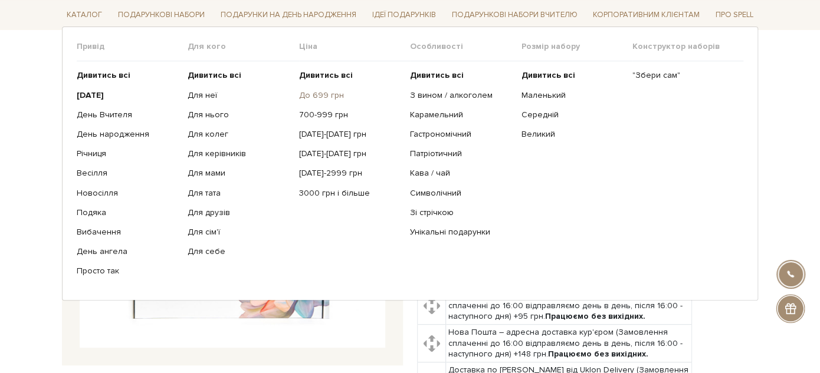
click at [323, 93] on link "До 699 грн" at bounding box center [350, 95] width 102 height 11
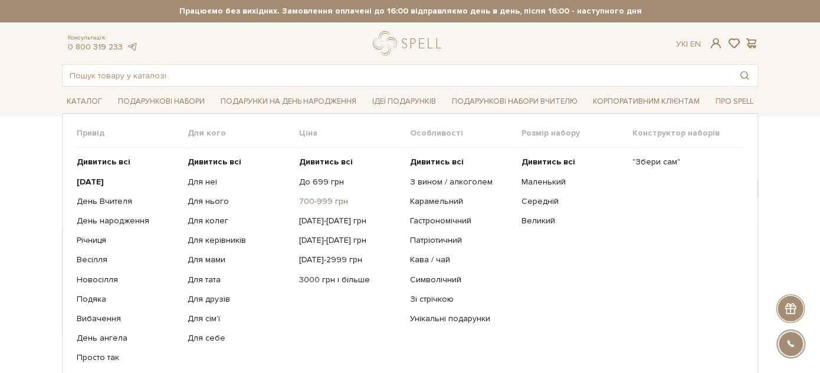
click at [309, 201] on link "700-999 грн" at bounding box center [350, 201] width 102 height 11
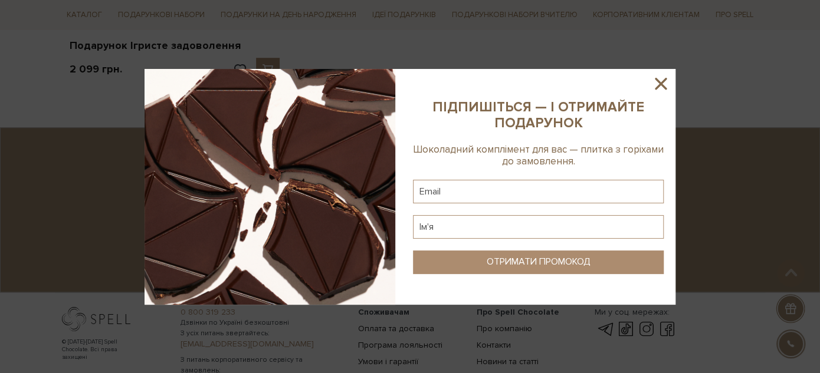
scroll to position [458, 0]
click at [661, 83] on icon at bounding box center [661, 84] width 20 height 20
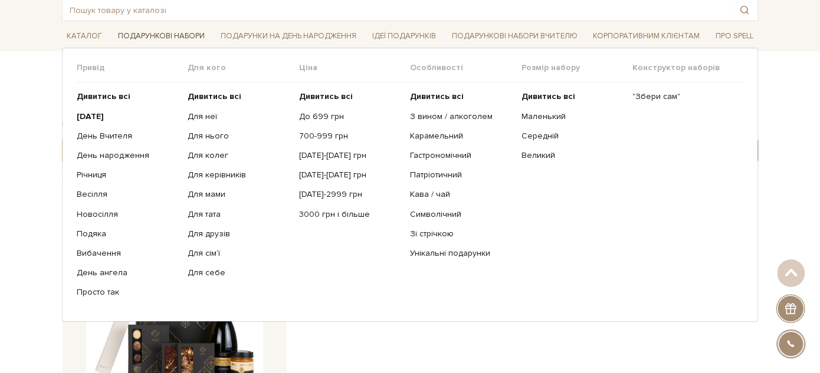
scroll to position [0, 0]
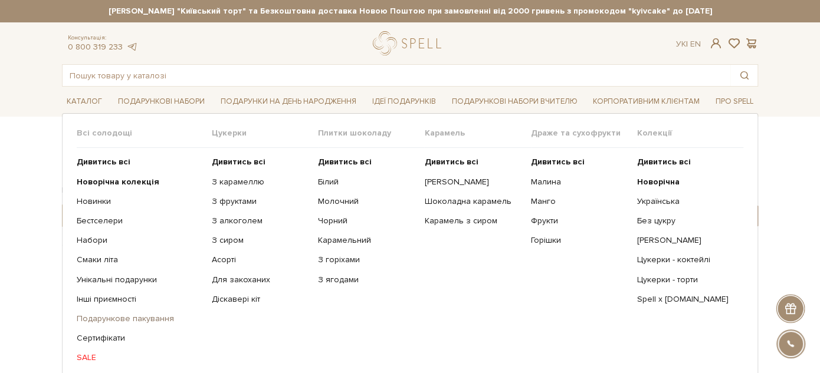
click at [97, 314] on link "Подарункове пакування" at bounding box center [140, 319] width 126 height 11
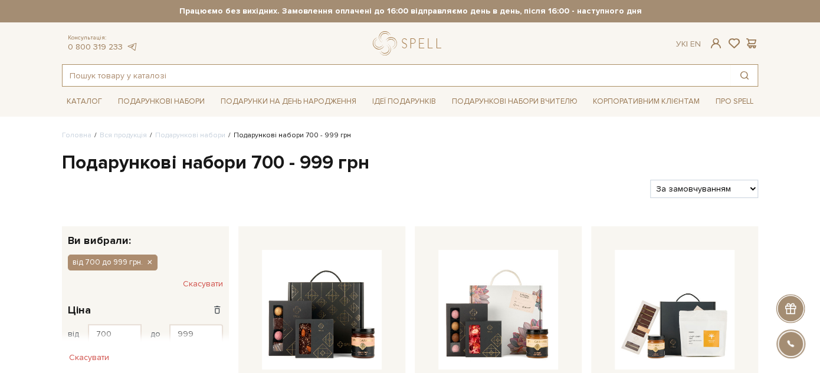
click at [299, 85] on input "text" at bounding box center [397, 75] width 668 height 21
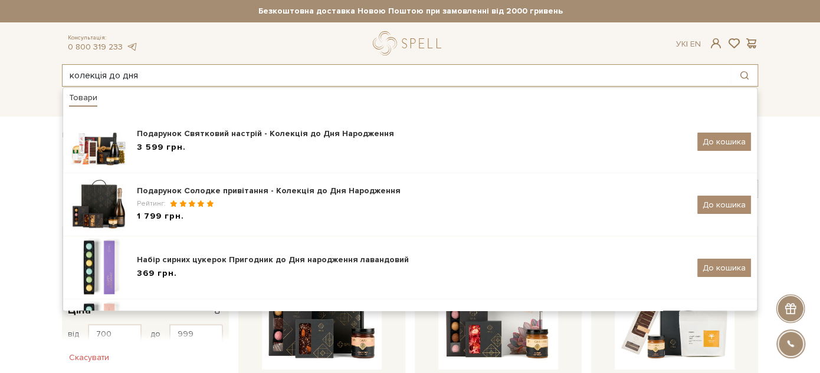
click at [357, 74] on input "колекція до дня" at bounding box center [397, 75] width 668 height 21
type input "к"
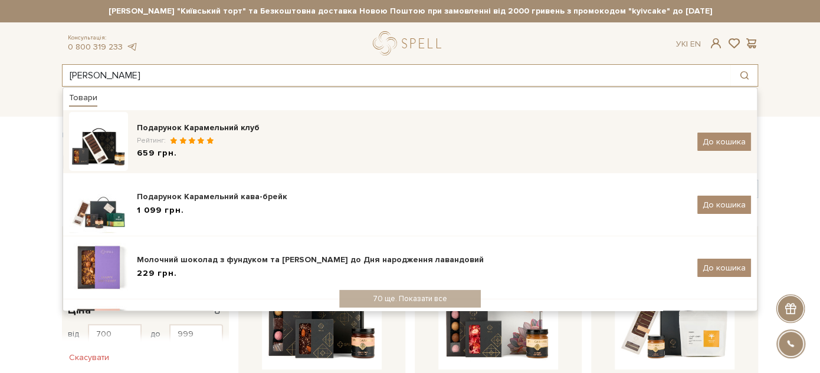
type input "караме"
click at [285, 140] on div "Рейтинг:" at bounding box center [413, 141] width 552 height 10
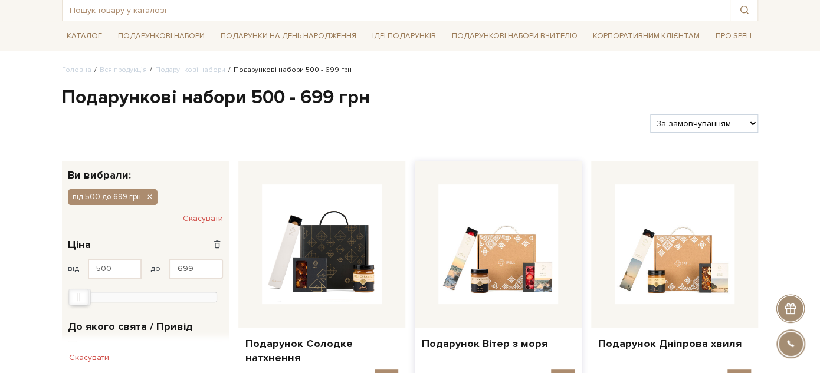
scroll to position [262, 0]
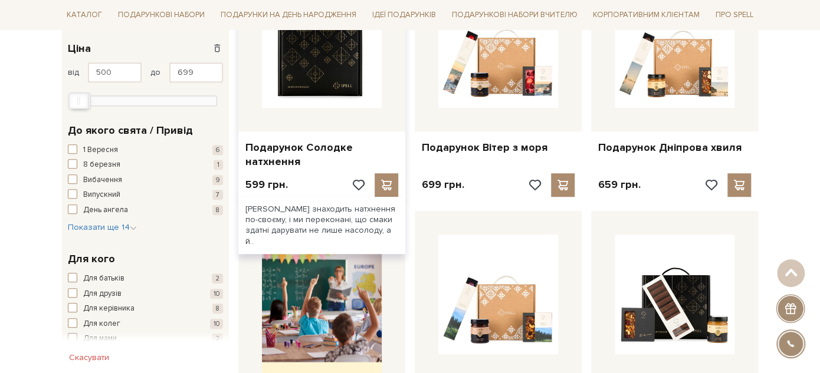
click at [346, 71] on img at bounding box center [322, 48] width 120 height 120
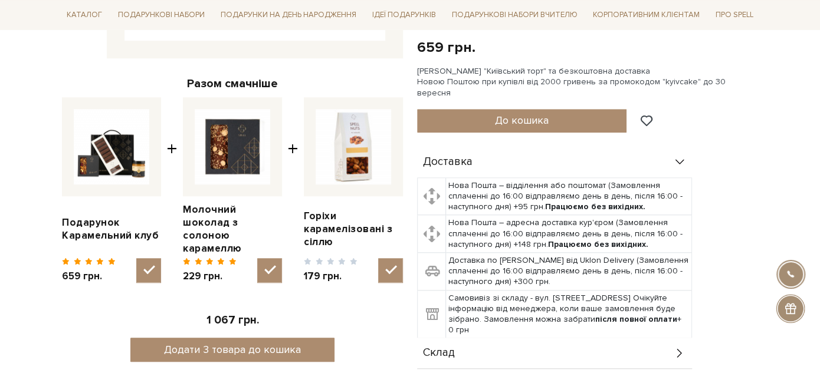
scroll to position [458, 0]
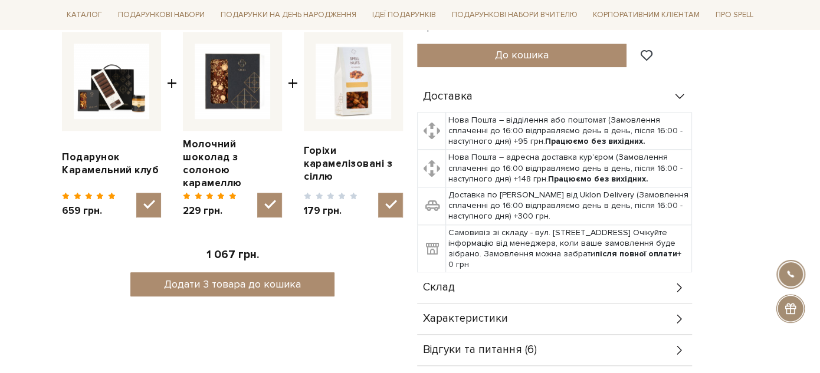
click at [517, 277] on div "Склад" at bounding box center [554, 288] width 275 height 31
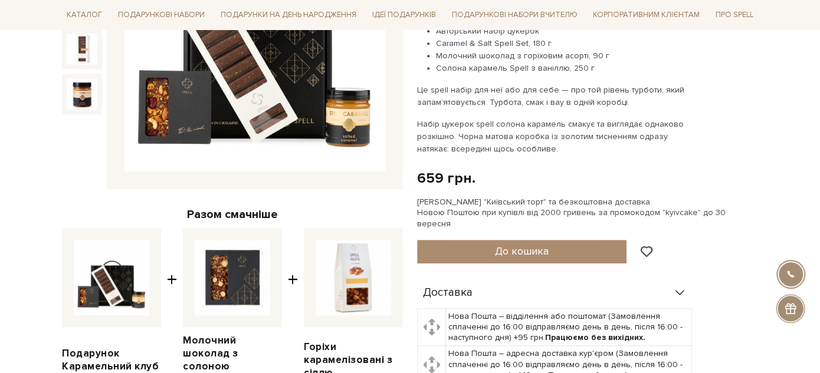
scroll to position [0, 0]
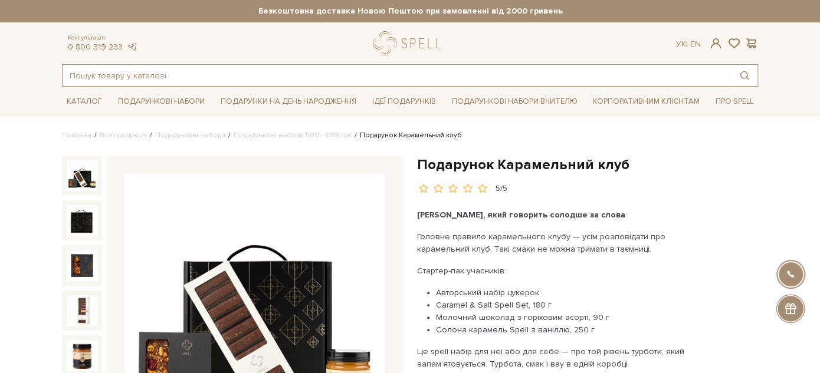
click at [278, 73] on input "text" at bounding box center [397, 75] width 668 height 21
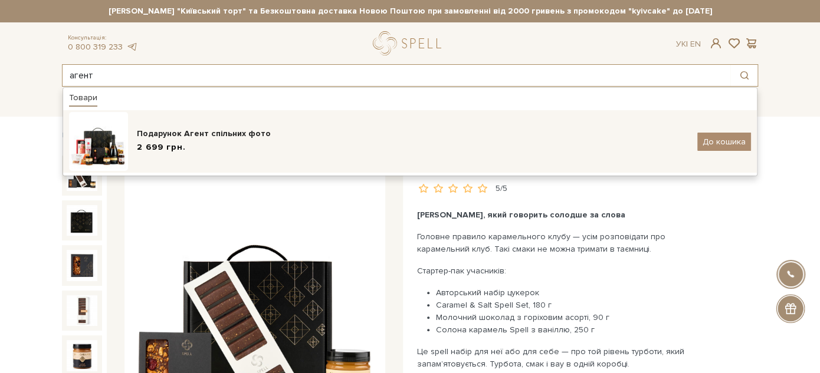
type input "агент"
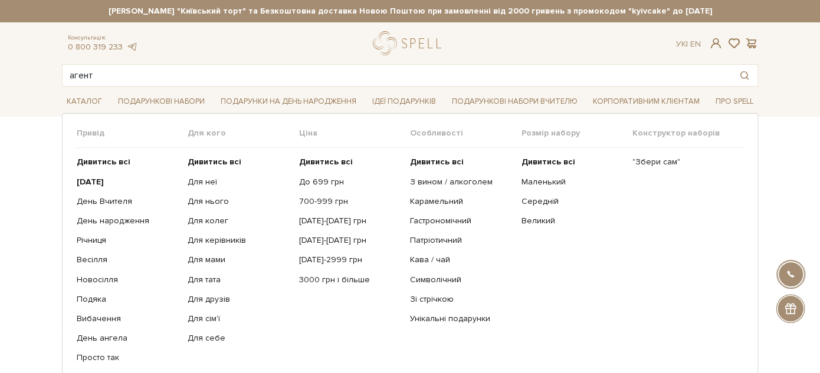
click at [166, 88] on li "Подарункові набори Привід Дивитись всі" at bounding box center [161, 102] width 96 height 28
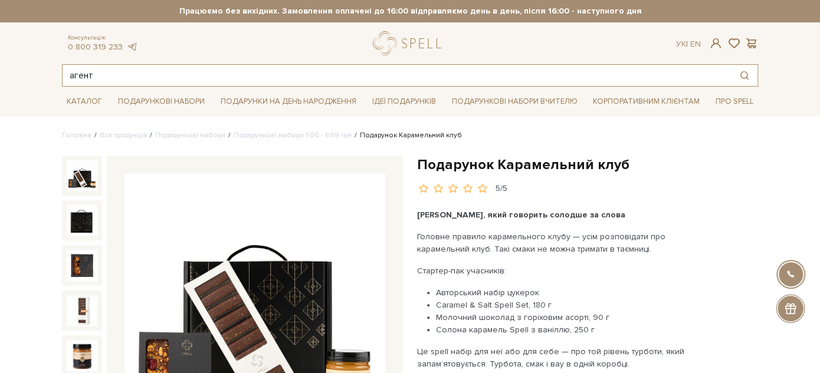
click at [168, 71] on input "агент" at bounding box center [397, 75] width 668 height 21
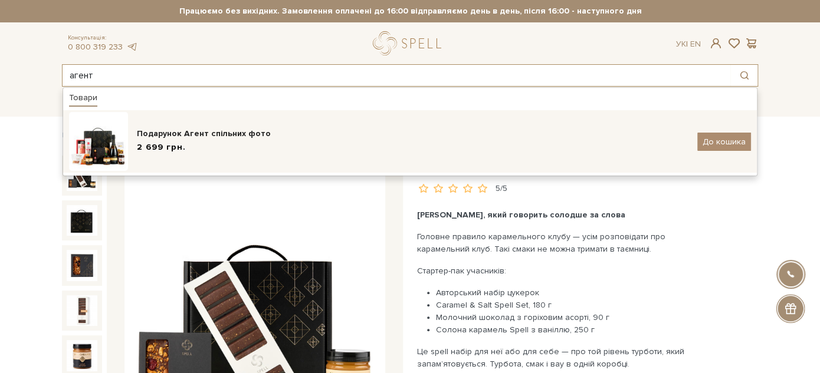
click at [213, 137] on div "Подарунок Агент спільних фото" at bounding box center [413, 134] width 552 height 12
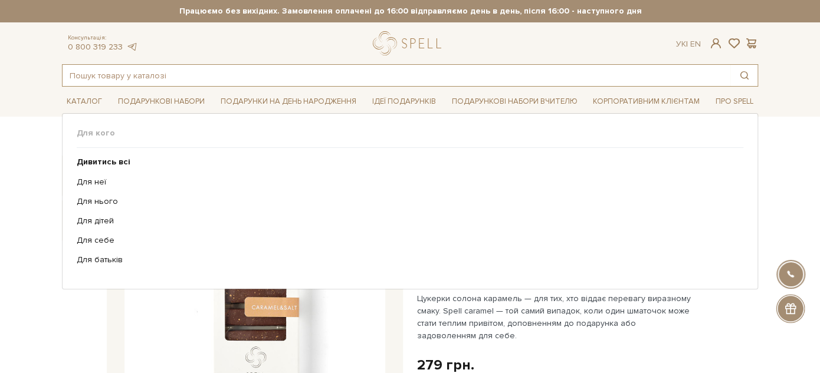
click at [281, 73] on input "text" at bounding box center [397, 75] width 668 height 21
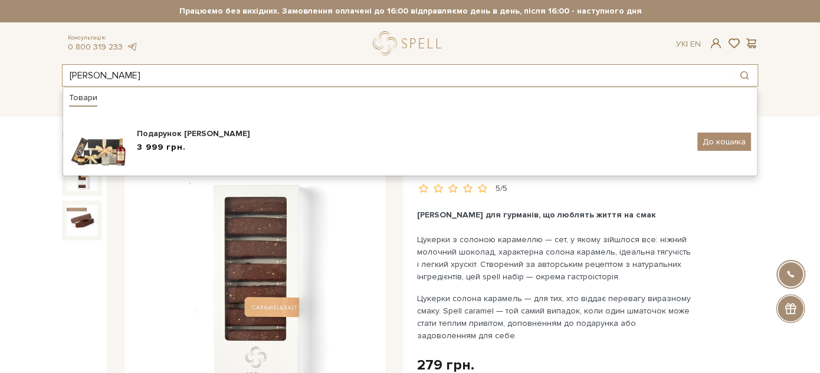
type input "[PERSON_NAME]"
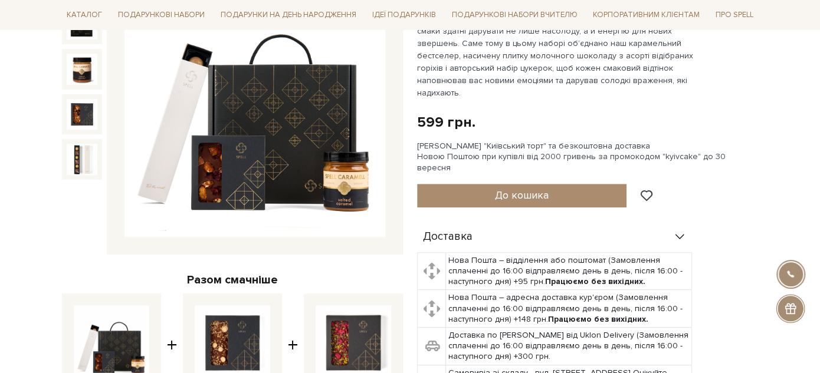
scroll to position [327, 0]
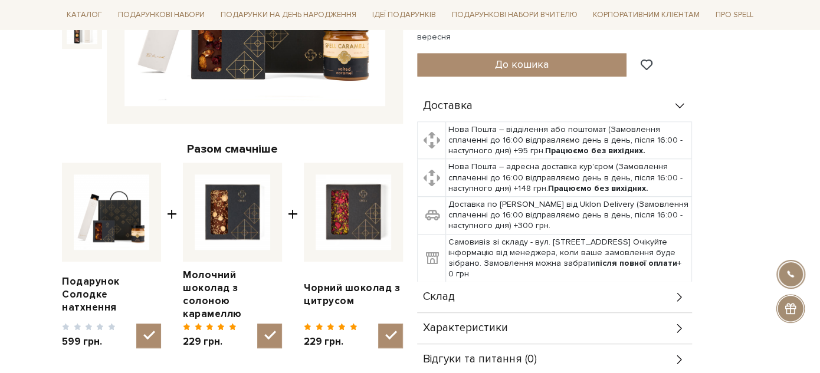
click at [494, 282] on div "Склад" at bounding box center [554, 297] width 275 height 31
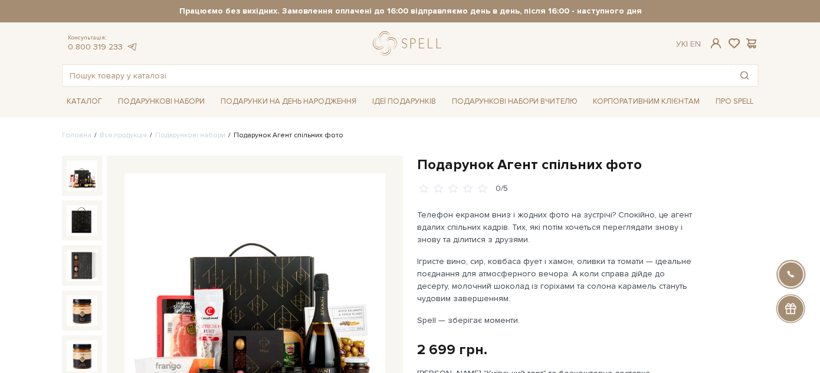
click at [450, 167] on h1 "Подарунок Агент спільних фото" at bounding box center [587, 165] width 341 height 18
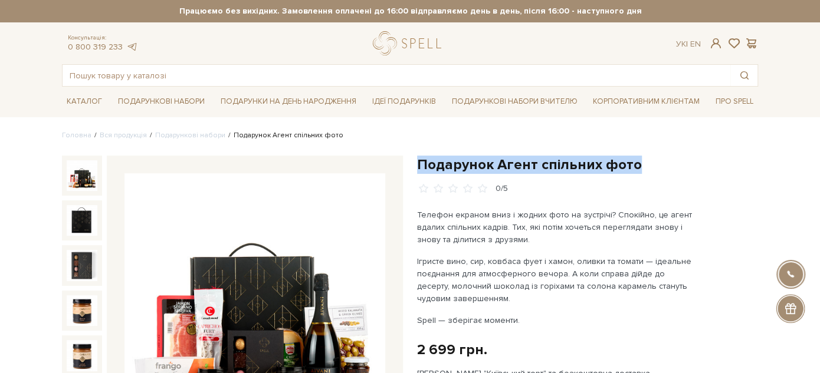
drag, startPoint x: 450, startPoint y: 167, endPoint x: 648, endPoint y: 160, distance: 198.9
click at [648, 160] on h1 "Подарунок Агент спільних фото" at bounding box center [587, 165] width 341 height 18
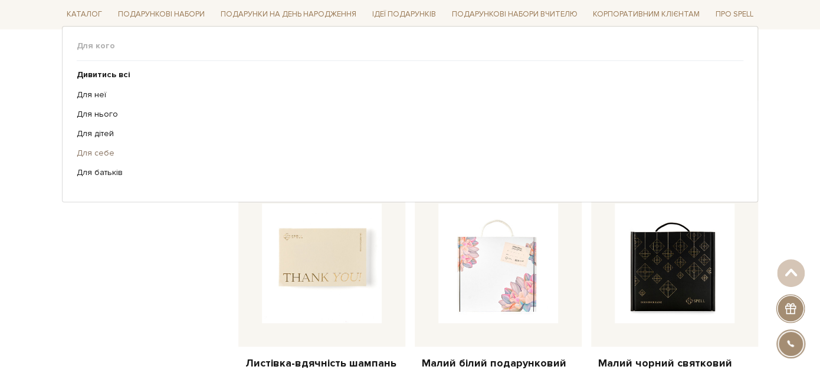
scroll to position [524, 0]
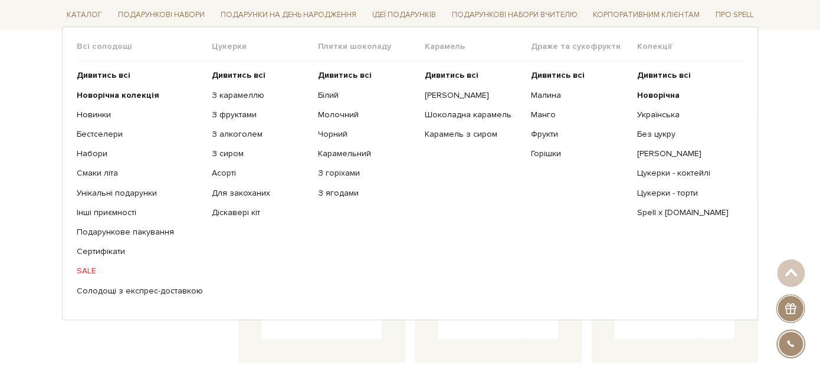
click at [120, 231] on link "Подарункове пакування" at bounding box center [140, 232] width 126 height 11
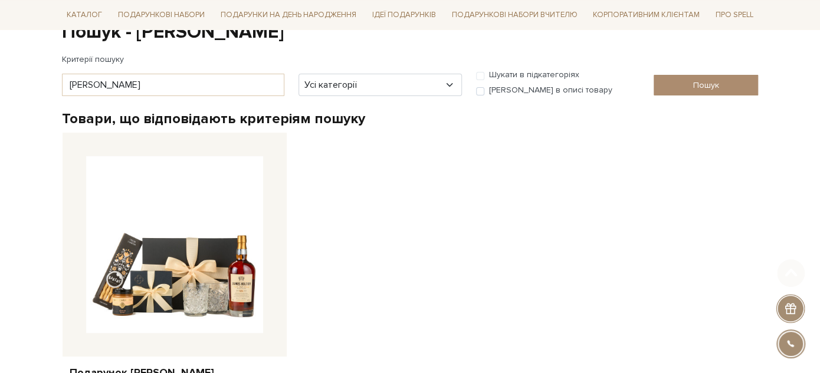
scroll to position [196, 0]
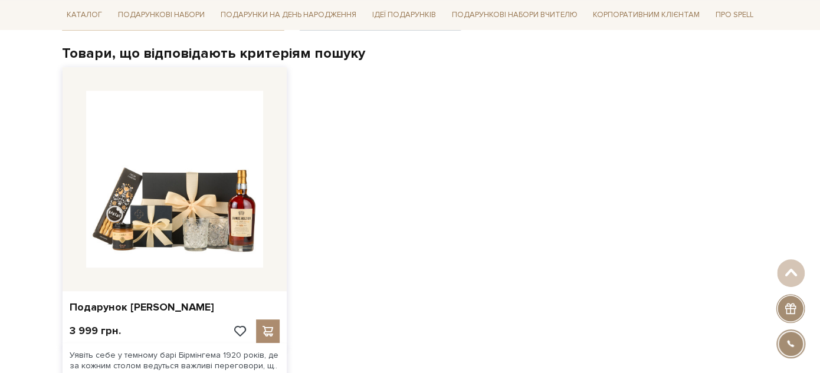
click at [172, 294] on div "Подарунок [PERSON_NAME]" at bounding box center [175, 305] width 224 height 28
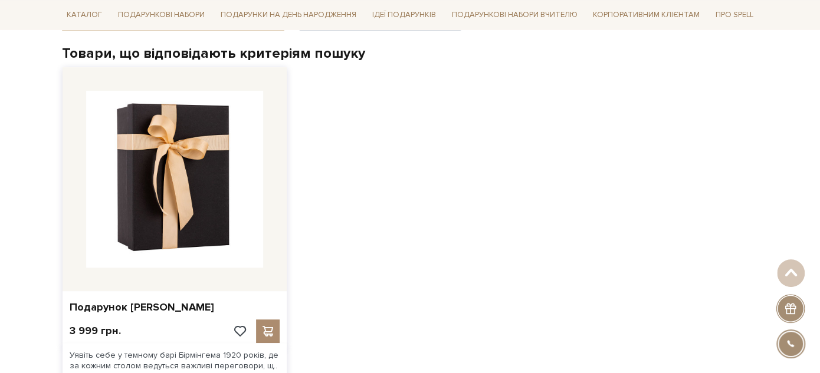
click at [132, 165] on img at bounding box center [174, 179] width 177 height 177
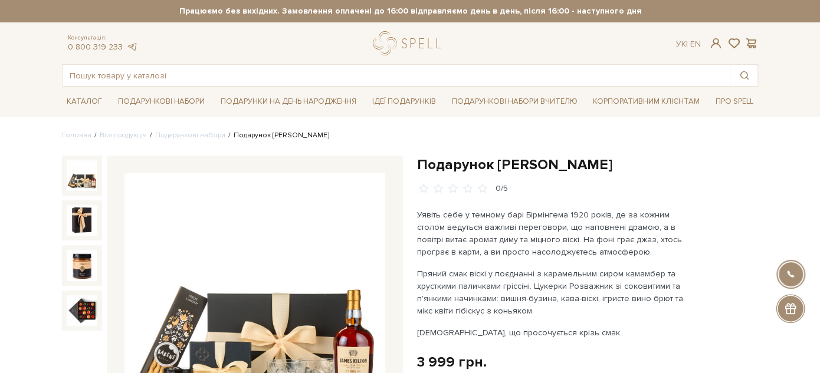
click at [444, 166] on h1 "Подарунок [PERSON_NAME]" at bounding box center [587, 165] width 341 height 18
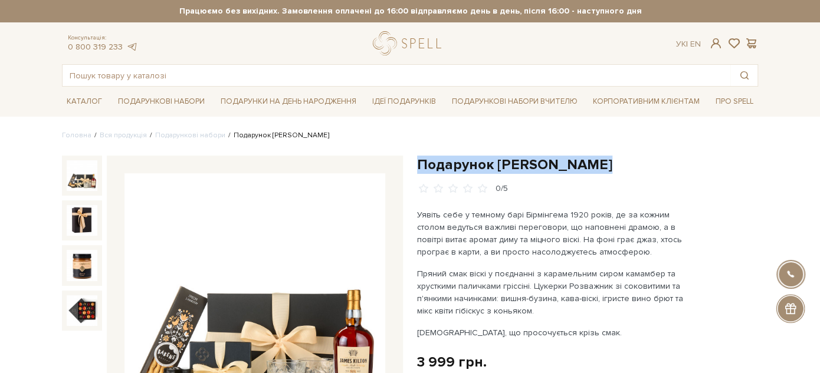
drag, startPoint x: 444, startPoint y: 166, endPoint x: 655, endPoint y: 160, distance: 211.8
click at [655, 160] on h1 "Подарунок [PERSON_NAME]" at bounding box center [587, 165] width 341 height 18
copy div "Подарунок [PERSON_NAME]"
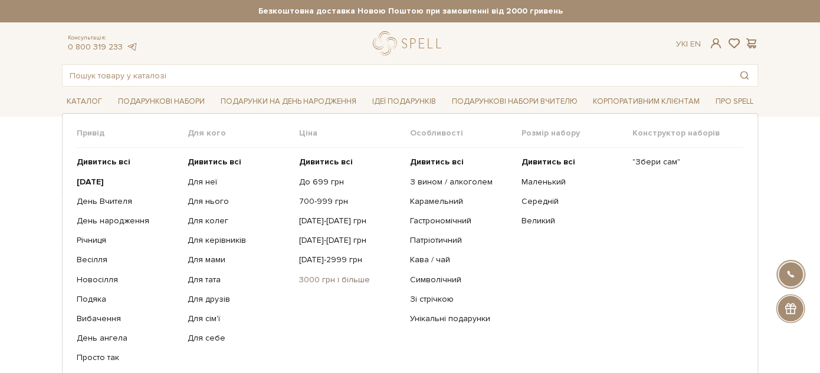
click at [312, 280] on link "3000 грн і більше" at bounding box center [350, 280] width 102 height 11
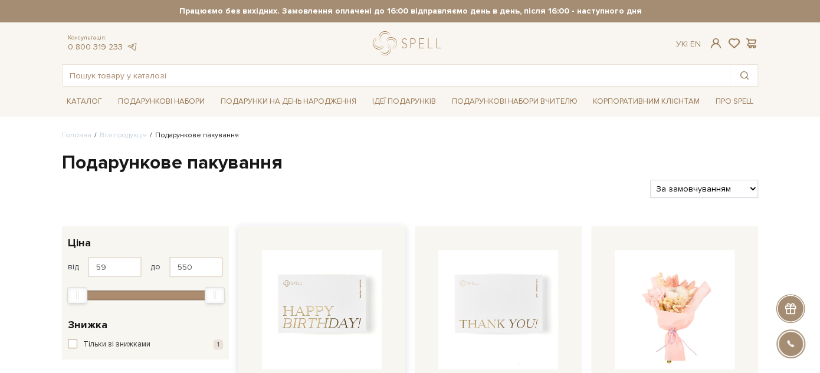
click at [333, 265] on img at bounding box center [322, 310] width 120 height 120
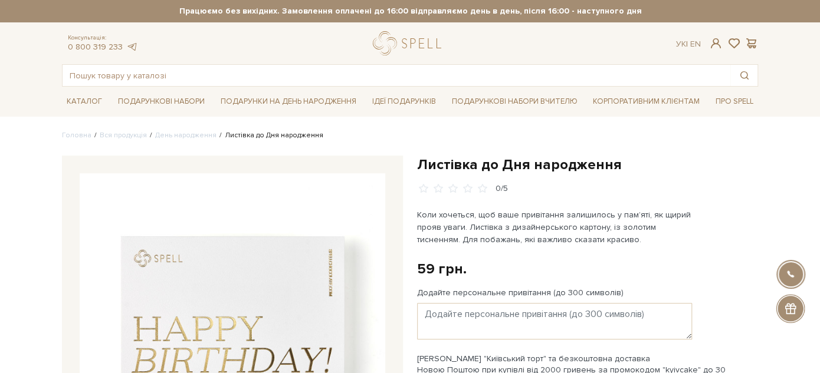
click at [450, 166] on h1 "Листівка до Дня народження" at bounding box center [587, 165] width 341 height 18
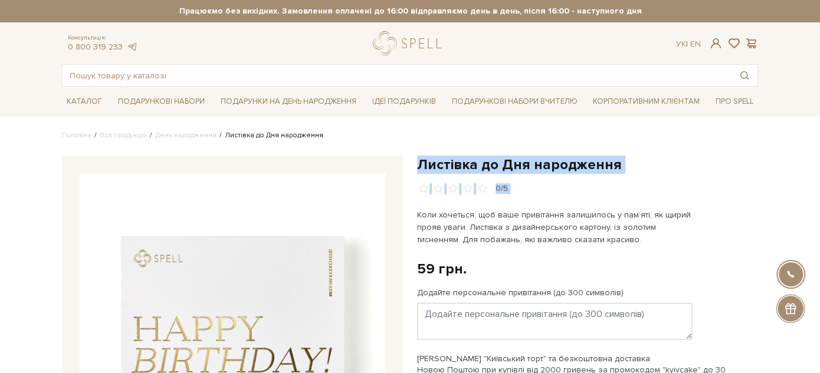
drag, startPoint x: 450, startPoint y: 166, endPoint x: 649, endPoint y: 178, distance: 199.7
click at [649, 178] on div "Листівка до Дня народження 0/5" at bounding box center [587, 175] width 341 height 39
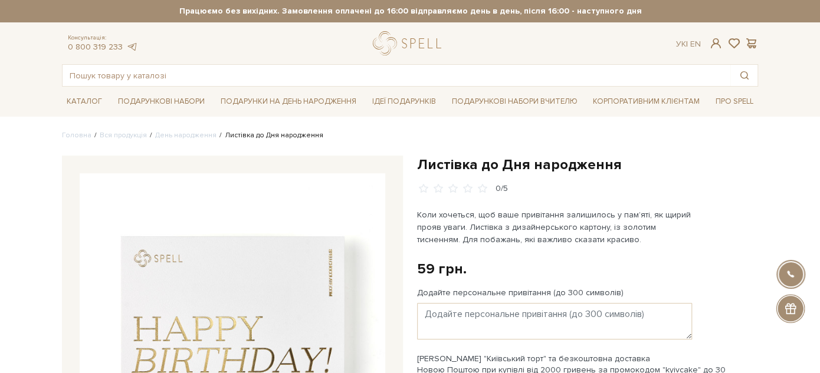
click at [600, 136] on ul "Головна Вся продукція День народження Листівка до Дня народження" at bounding box center [410, 135] width 696 height 11
click at [443, 166] on h1 "Листівка до Дня народження" at bounding box center [587, 165] width 341 height 18
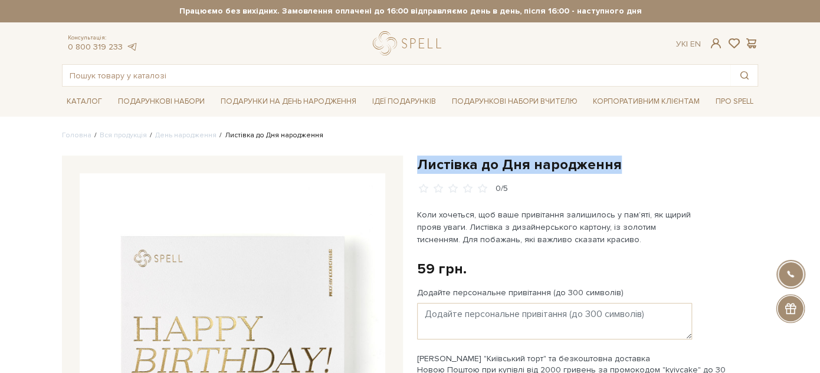
drag, startPoint x: 447, startPoint y: 166, endPoint x: 625, endPoint y: 168, distance: 178.8
click at [625, 168] on h1 "Листівка до Дня народження" at bounding box center [587, 165] width 341 height 18
copy div "Листівка до Дня народження"
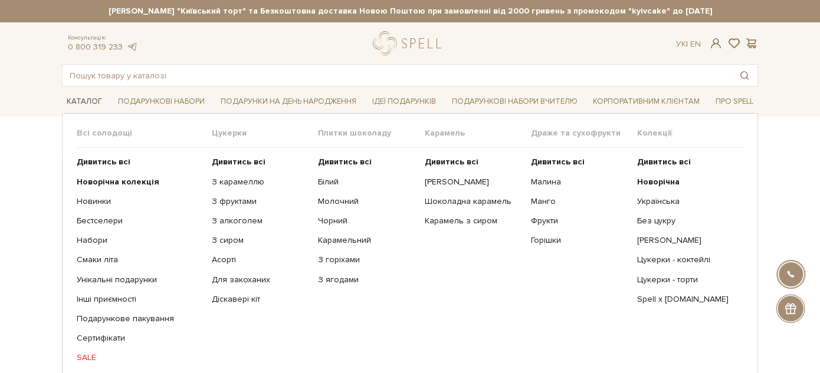
click at [83, 102] on link "Каталог" at bounding box center [84, 102] width 45 height 18
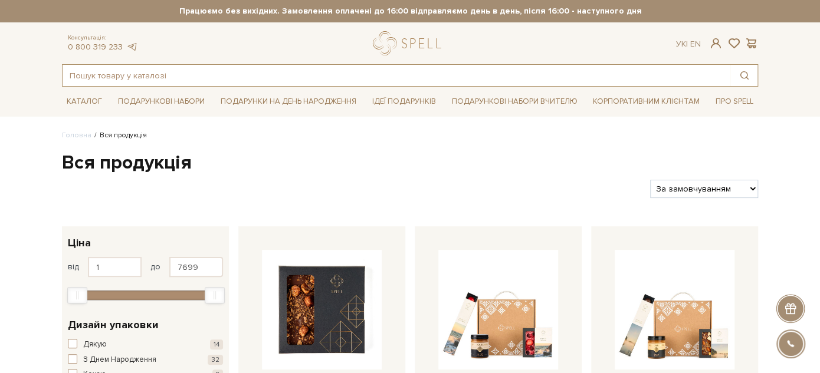
click at [279, 71] on input "text" at bounding box center [397, 75] width 668 height 21
click at [284, 77] on input "text" at bounding box center [397, 75] width 668 height 21
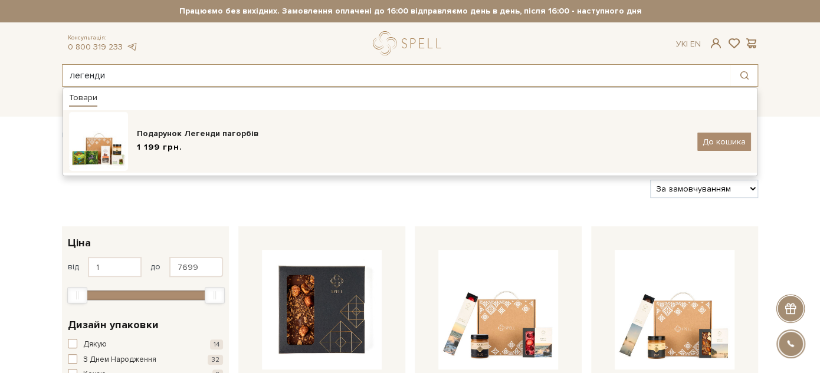
type input "легенди"
click at [317, 142] on div "1 199 грн." at bounding box center [413, 148] width 552 height 12
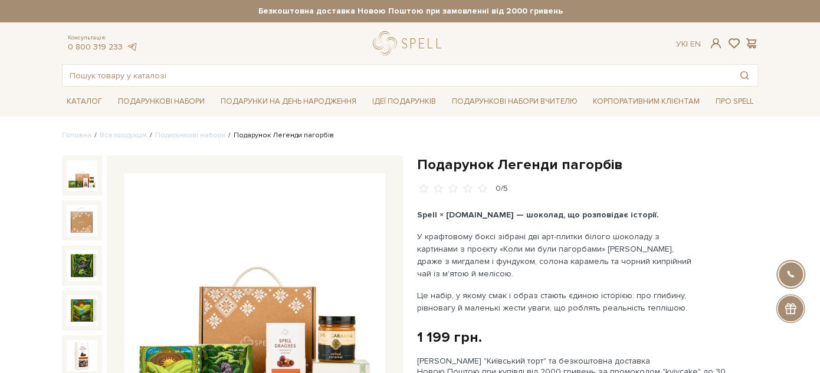
scroll to position [65, 0]
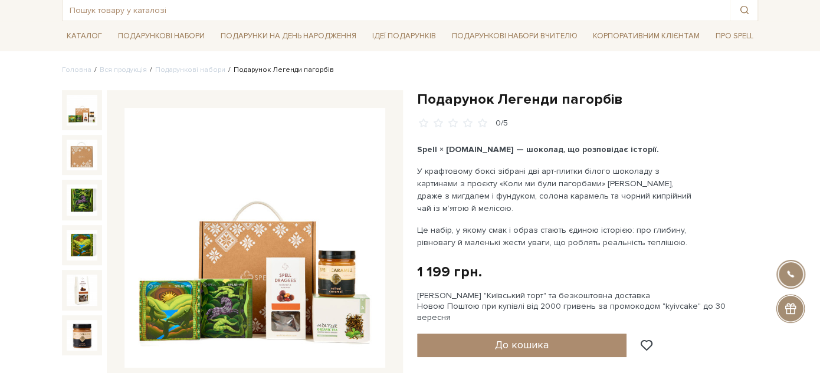
click at [450, 99] on h1 "Подарунок Легенди пагорбів" at bounding box center [587, 99] width 341 height 18
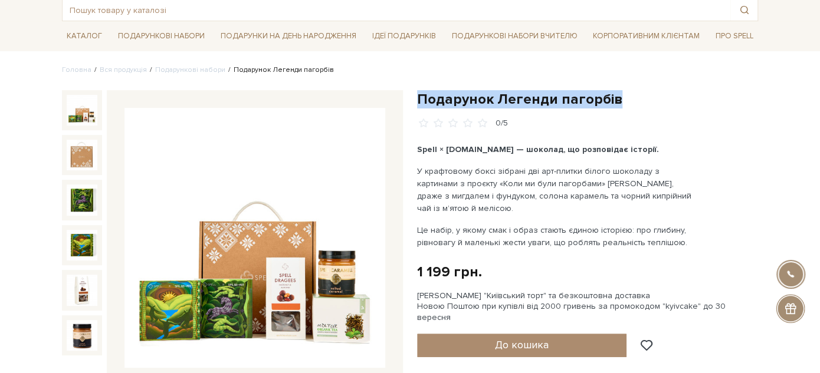
drag, startPoint x: 450, startPoint y: 99, endPoint x: 617, endPoint y: 100, distance: 167.0
click at [617, 100] on h1 "Подарунок Легенди пагорбів" at bounding box center [587, 99] width 341 height 18
copy div "Подарунок Легенди пагорбів"
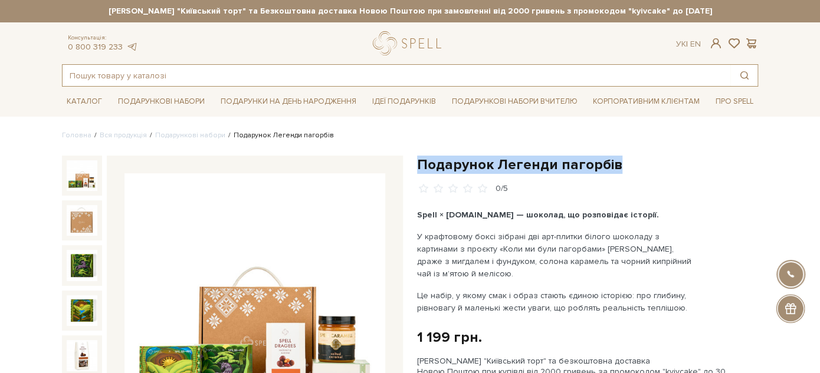
click at [252, 67] on input "text" at bounding box center [397, 75] width 668 height 21
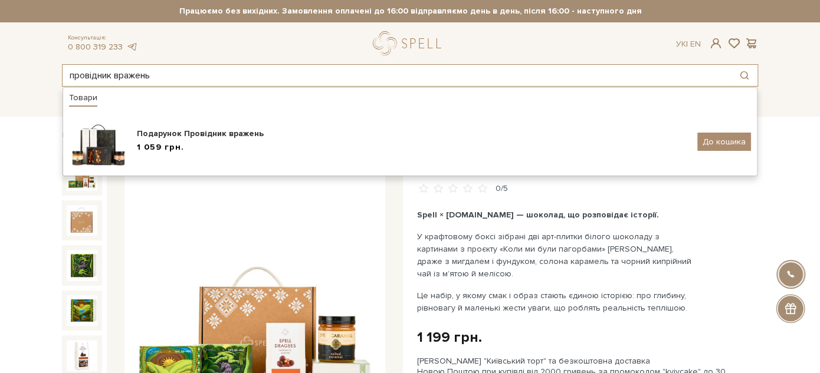
type input "провідник вражень"
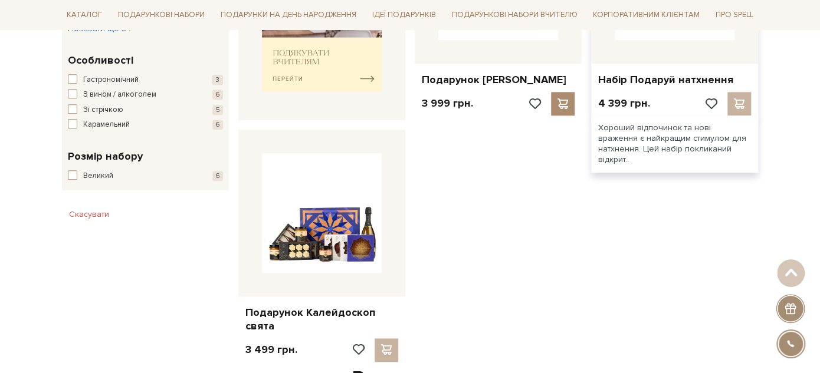
scroll to position [327, 0]
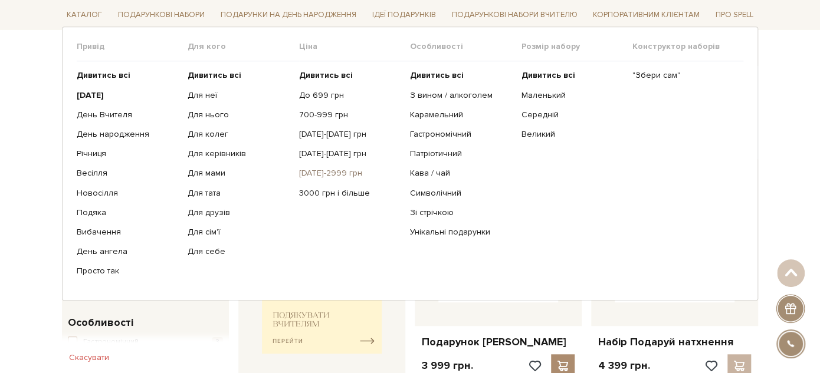
click at [320, 169] on link "[DATE]-2999 грн" at bounding box center [350, 173] width 102 height 11
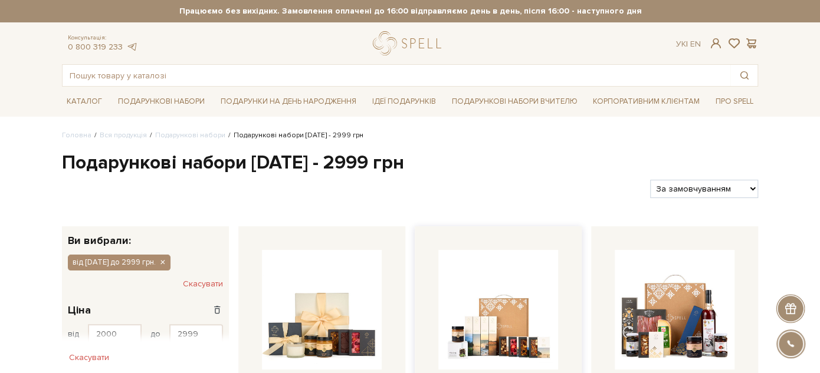
scroll to position [196, 0]
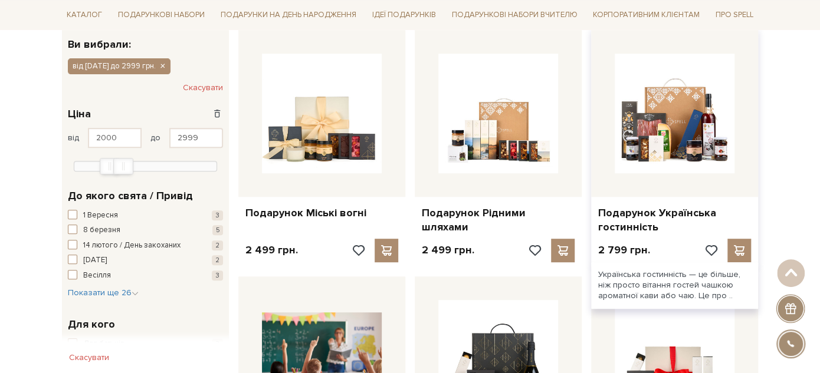
click at [606, 150] on div at bounding box center [674, 113] width 167 height 167
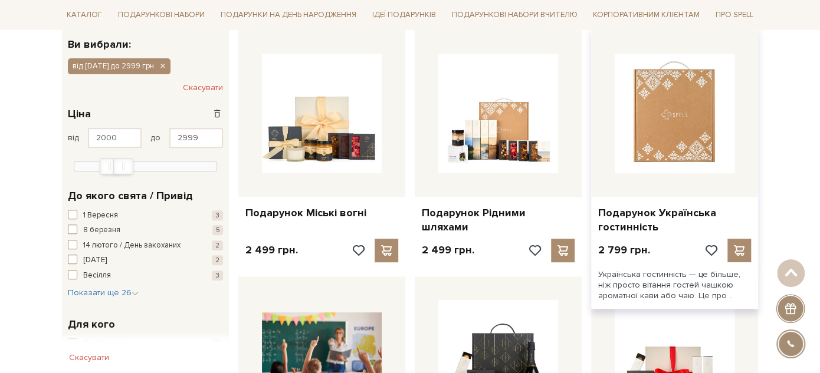
click at [683, 129] on img at bounding box center [675, 114] width 120 height 120
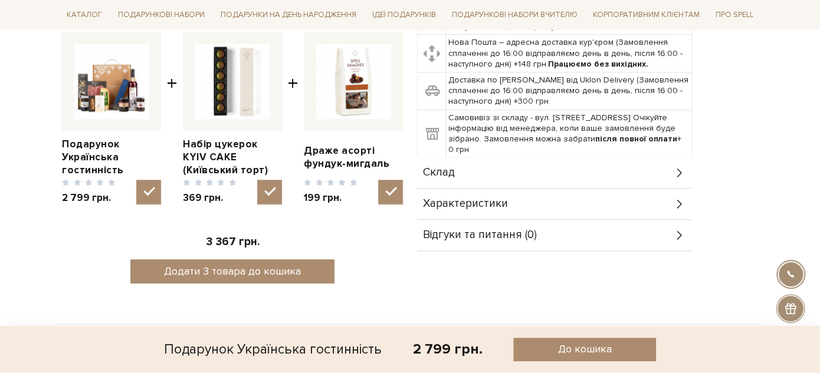
click at [524, 158] on div "Склад" at bounding box center [554, 173] width 275 height 31
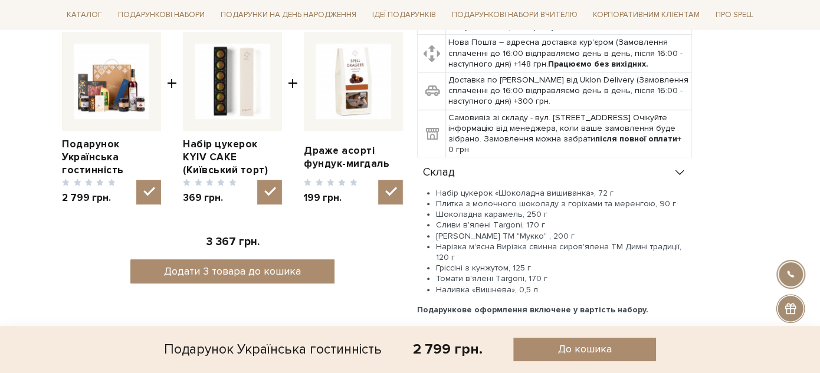
drag, startPoint x: 437, startPoint y: 208, endPoint x: 586, endPoint y: 209, distance: 149.3
click at [586, 231] on li "[PERSON_NAME] ТМ "Мукко" , 200 г" at bounding box center [564, 236] width 256 height 11
copy li "[PERSON_NAME] ТМ "Мукко" , 200 г"
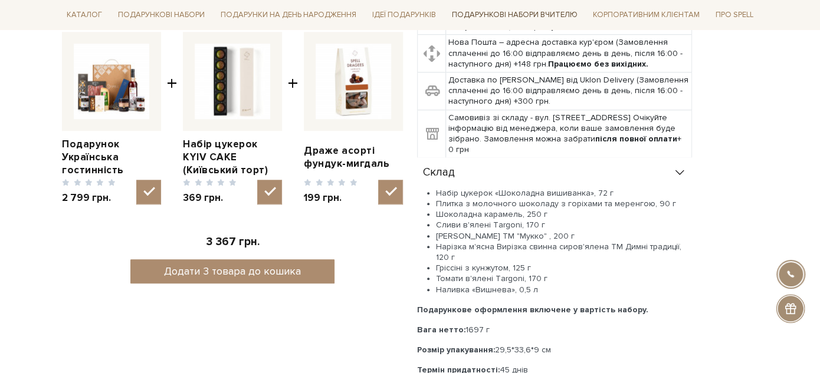
scroll to position [131, 0]
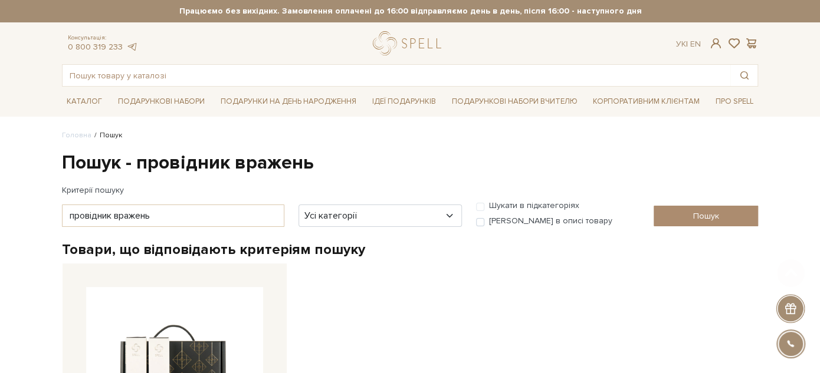
scroll to position [327, 0]
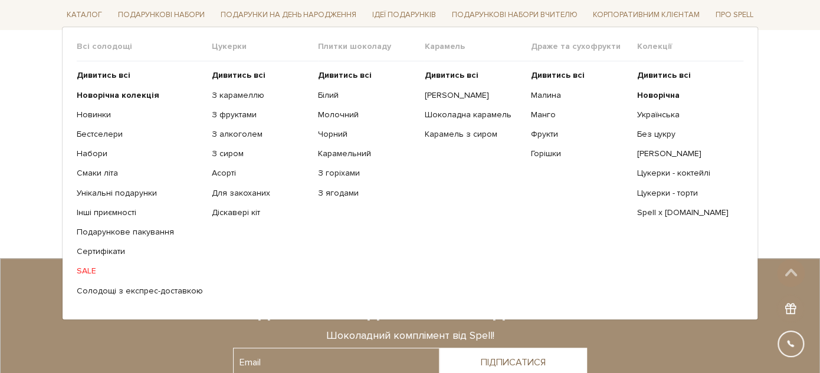
click at [127, 126] on ul "Дивитись всі Новорічна колекція Новинки Бестселери Набори SALE" at bounding box center [144, 183] width 135 height 244
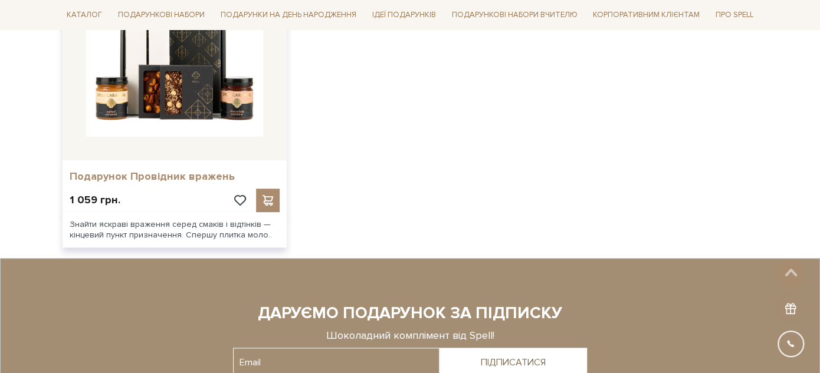
click at [115, 181] on link "Подарунок Провідник вражень" at bounding box center [175, 177] width 210 height 14
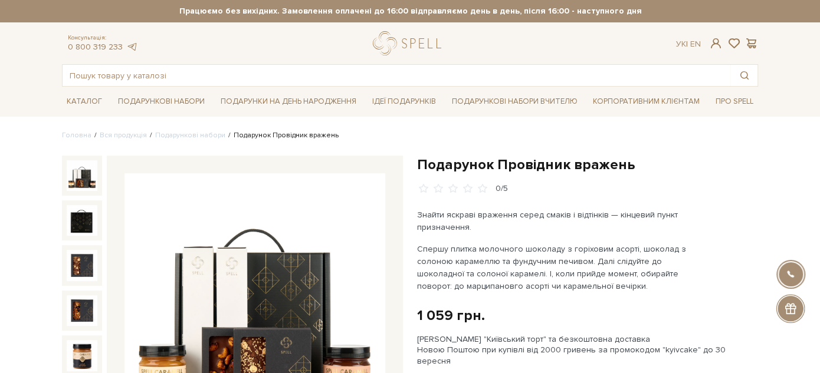
click at [444, 168] on h1 "Подарунок Провідник вражень" at bounding box center [587, 165] width 341 height 18
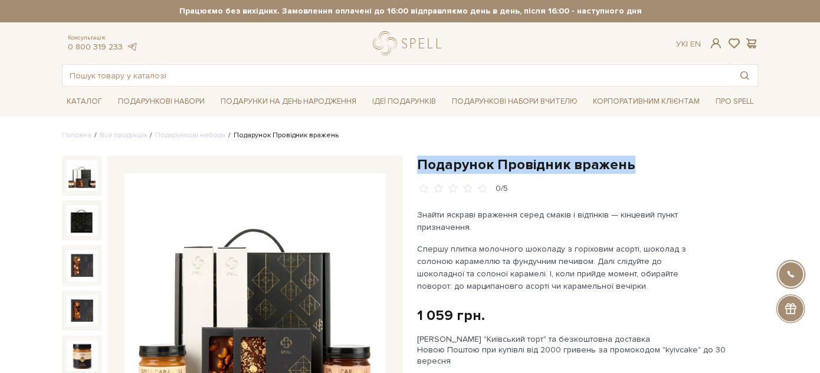
drag, startPoint x: 444, startPoint y: 168, endPoint x: 710, endPoint y: 166, distance: 266.1
click at [710, 166] on h1 "Подарунок Провідник вражень" at bounding box center [587, 165] width 341 height 18
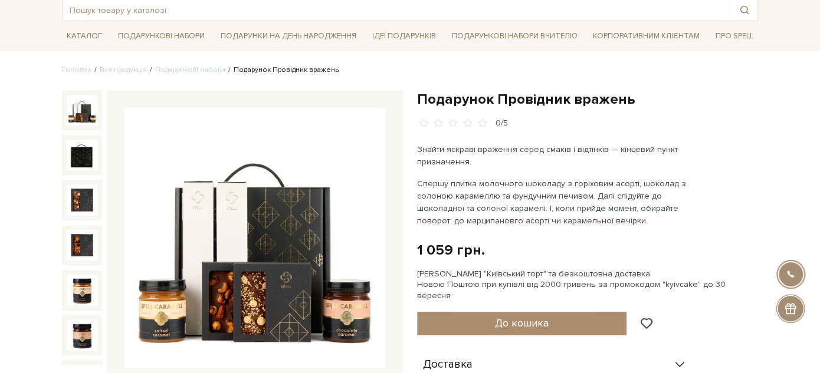
click at [694, 128] on div "Подарунок Провідник вражень 0/5 Знайти яскраві враження серед смаків і відтінкі…" at bounding box center [587, 362] width 341 height 545
click at [471, 100] on h1 "Подарунок Провідник вражень" at bounding box center [587, 99] width 341 height 18
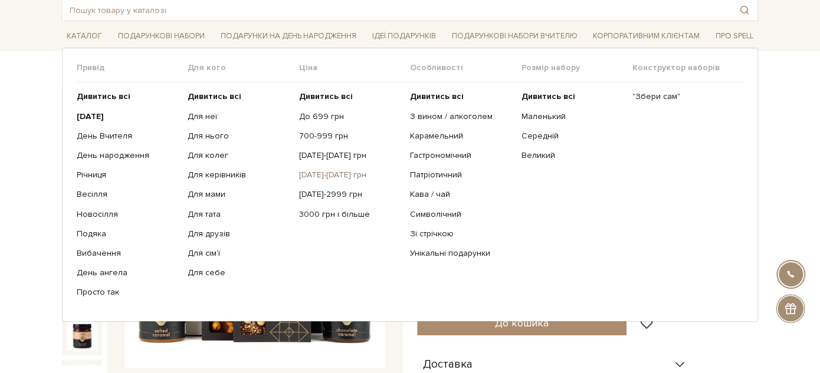
click at [333, 176] on link "[DATE]-[DATE] грн" at bounding box center [350, 175] width 102 height 11
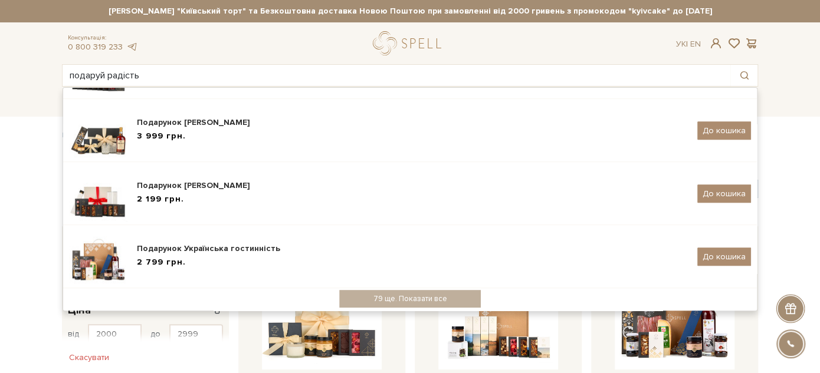
drag, startPoint x: 163, startPoint y: 77, endPoint x: 50, endPoint y: 81, distance: 112.8
click at [50, 81] on header "[PERSON_NAME] "Київський торт" та Безкоштовна доставка Новою Поштою при замовле…" at bounding box center [410, 43] width 820 height 87
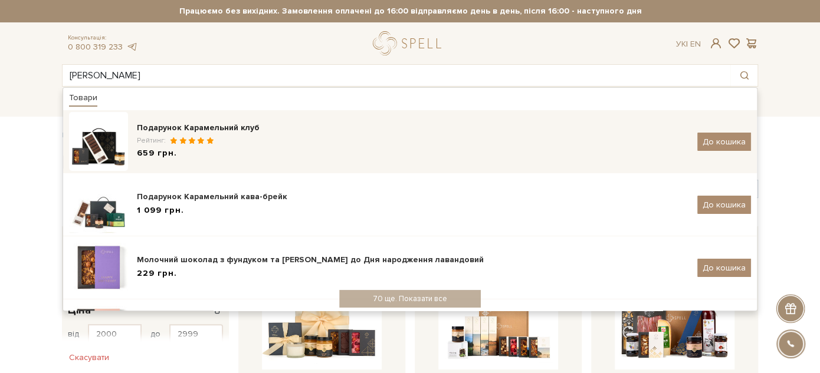
type input "[PERSON_NAME]"
click at [242, 150] on div "659 грн." at bounding box center [413, 153] width 552 height 12
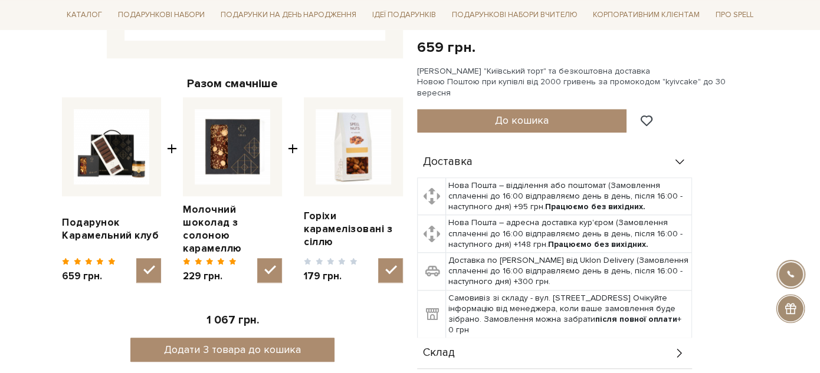
scroll to position [590, 0]
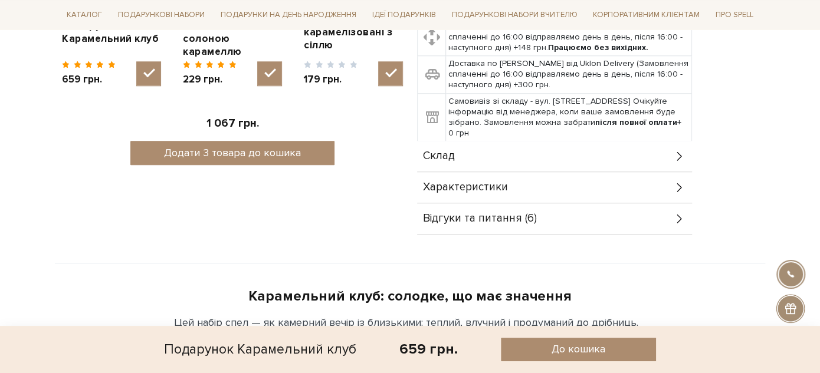
click at [503, 143] on div "Склад" at bounding box center [554, 156] width 275 height 31
